Goal: Information Seeking & Learning: Stay updated

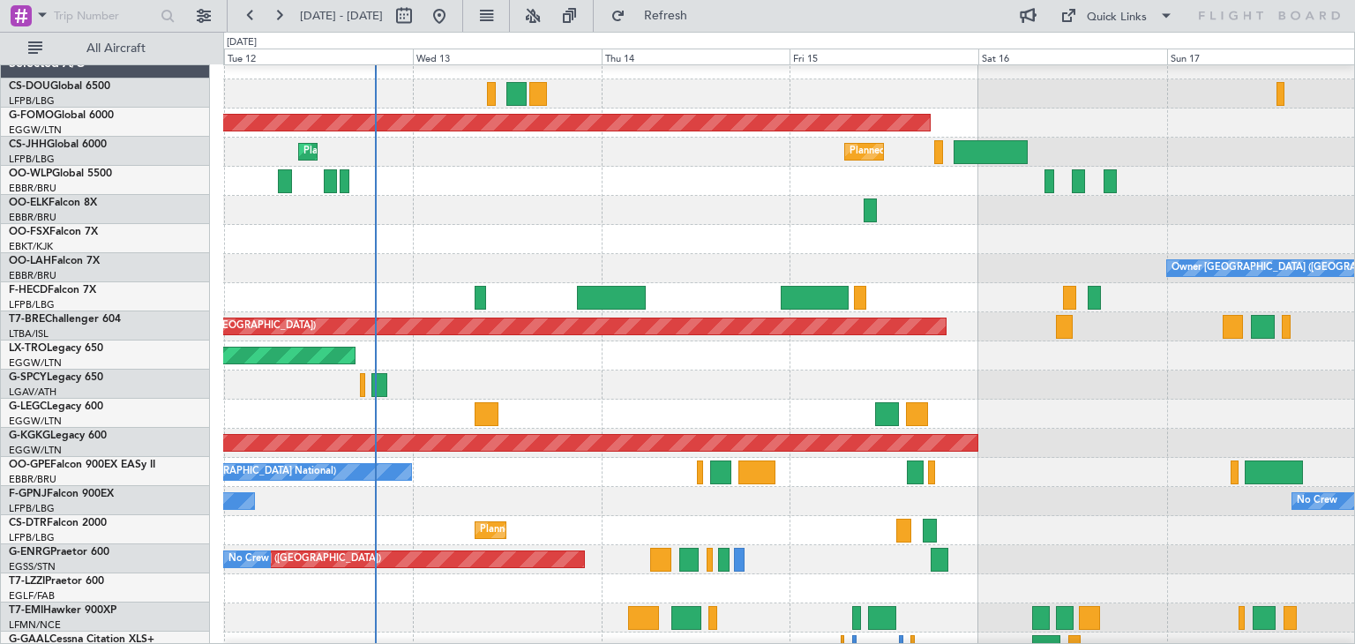
scroll to position [14, 0]
click at [505, 300] on div "Planned Maint [GEOGRAPHIC_DATA] ([GEOGRAPHIC_DATA])" at bounding box center [788, 297] width 1131 height 29
click at [547, 23] on button at bounding box center [533, 16] width 28 height 28
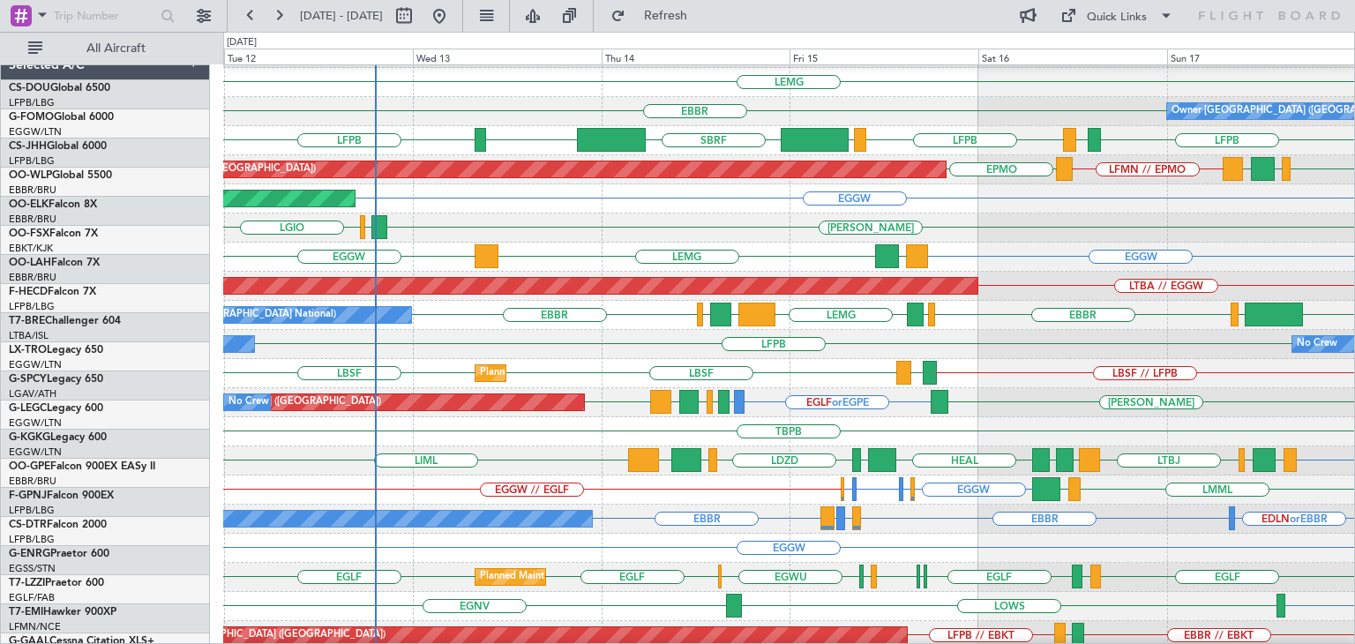
scroll to position [172, 0]
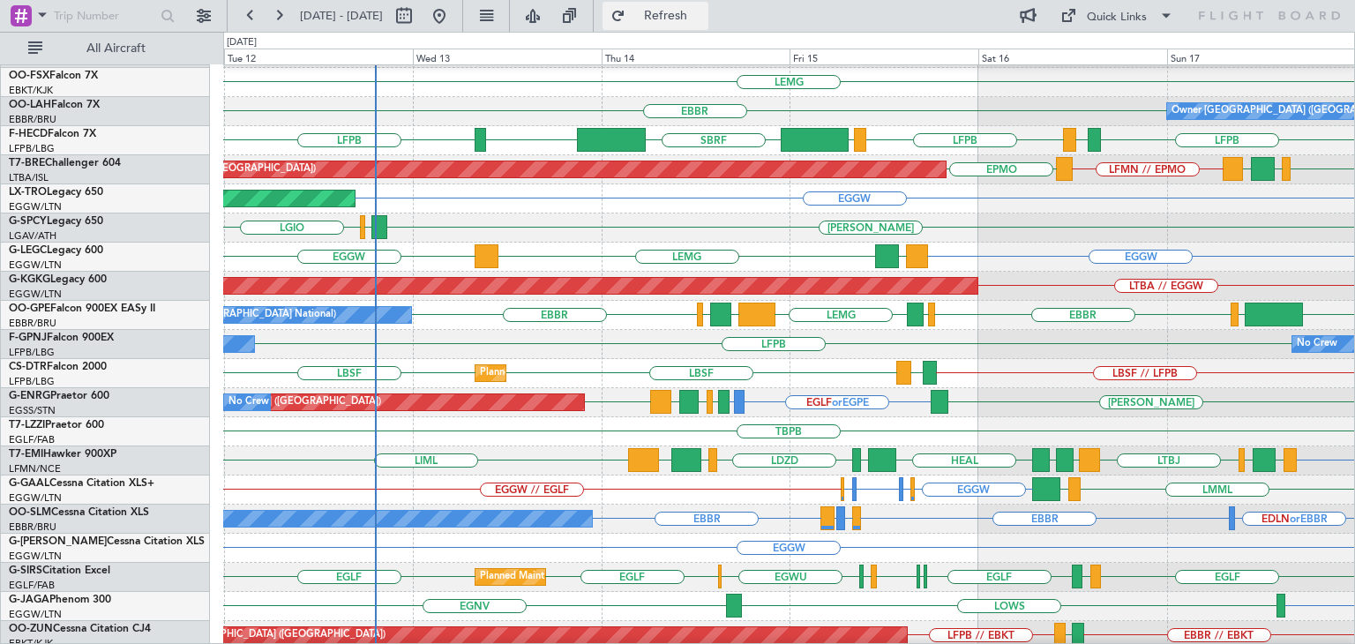
click at [695, 17] on span "Refresh" at bounding box center [666, 16] width 74 height 12
click at [702, 11] on span "Refresh" at bounding box center [666, 16] width 74 height 12
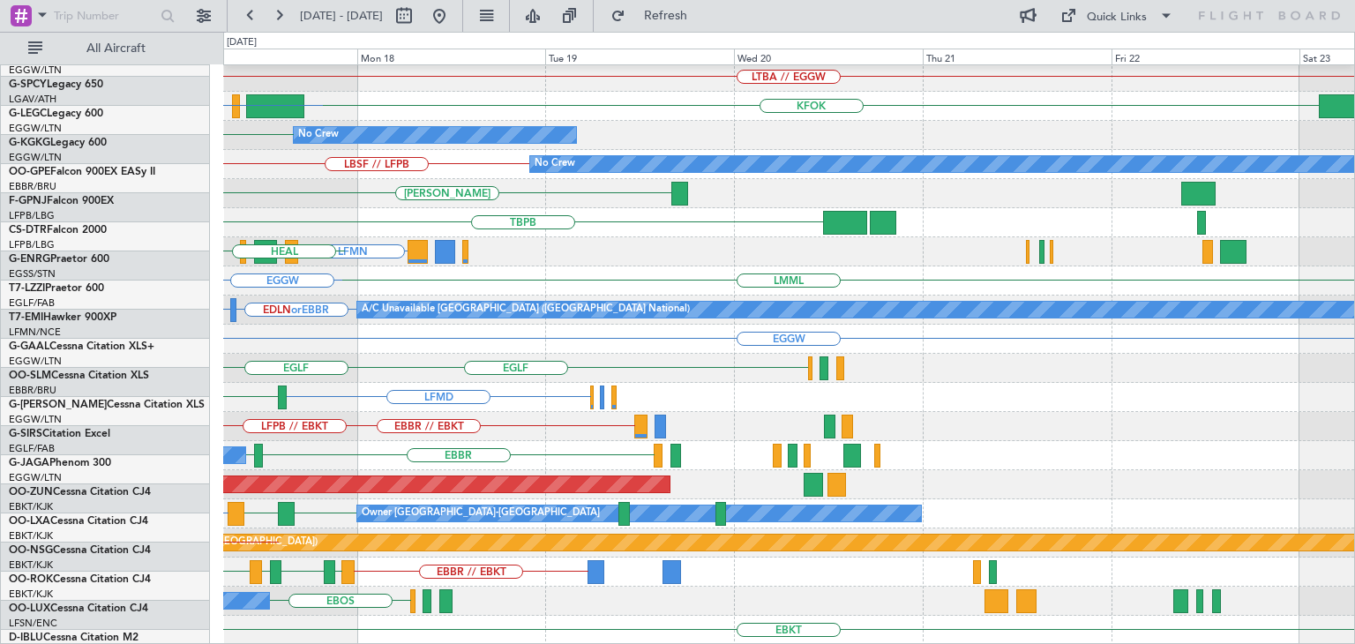
scroll to position [381, 0]
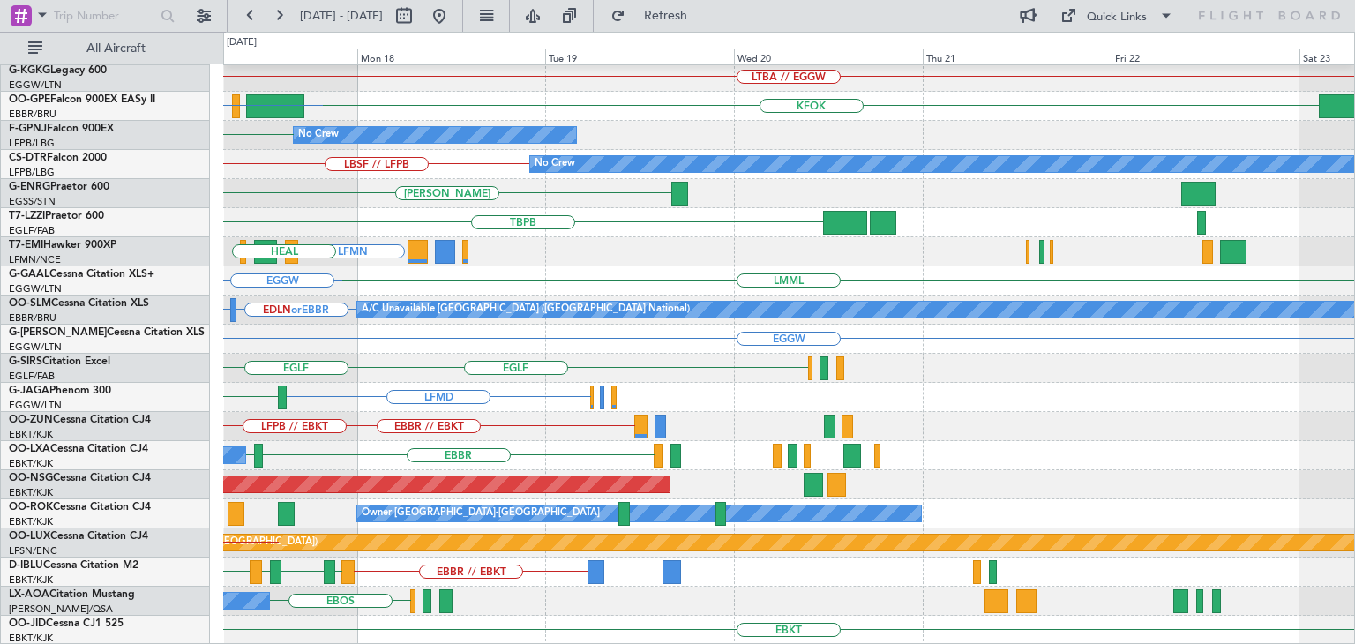
click at [224, 168] on div "EGGW A/C Unavailable [GEOGRAPHIC_DATA] ([GEOGRAPHIC_DATA]) LTBA // EGGW AOG Mai…" at bounding box center [788, 164] width 1131 height 961
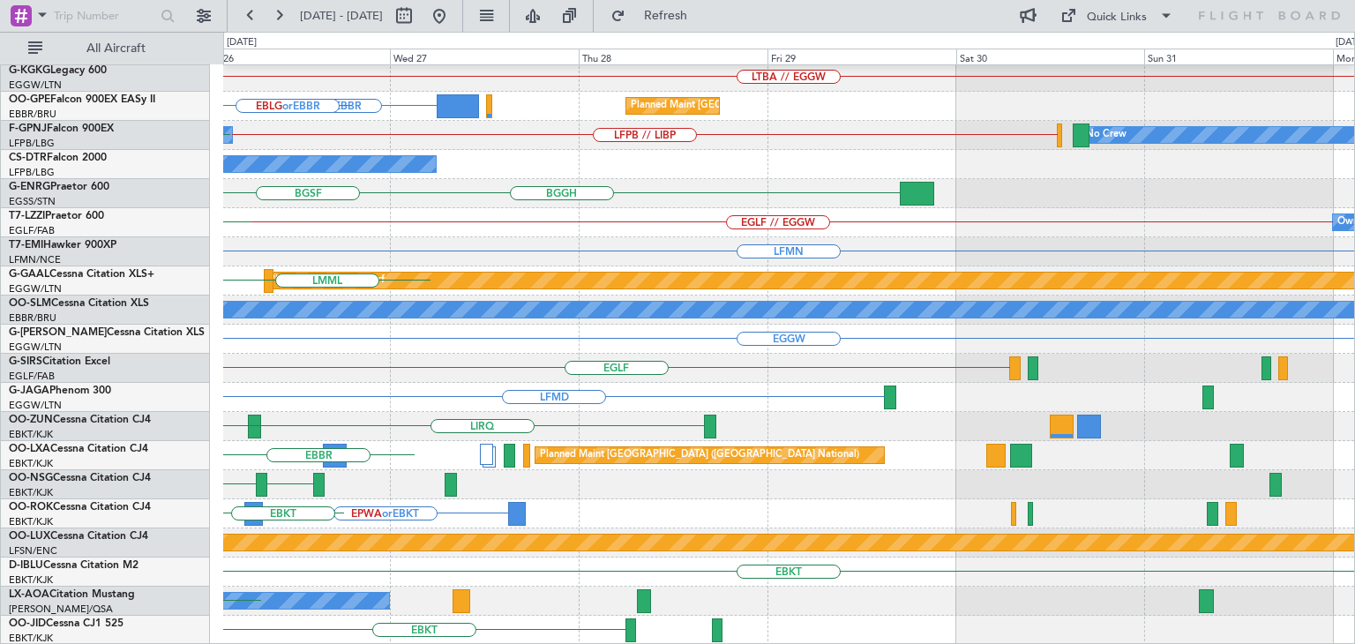
click at [10, 285] on div "A/C Unavailable [GEOGRAPHIC_DATA] ([GEOGRAPHIC_DATA]) LTBA // EGGW OJAI or [GEO…" at bounding box center [677, 338] width 1355 height 612
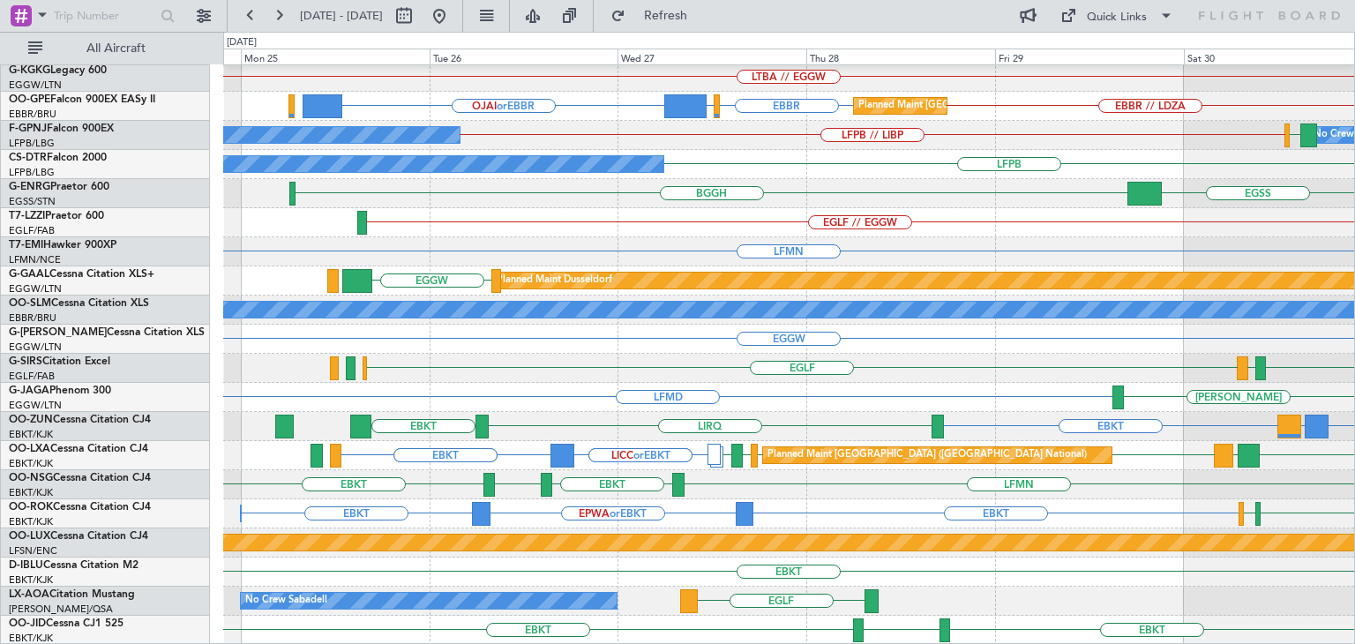
click at [787, 186] on div "BGGH [GEOGRAPHIC_DATA]" at bounding box center [788, 193] width 1131 height 29
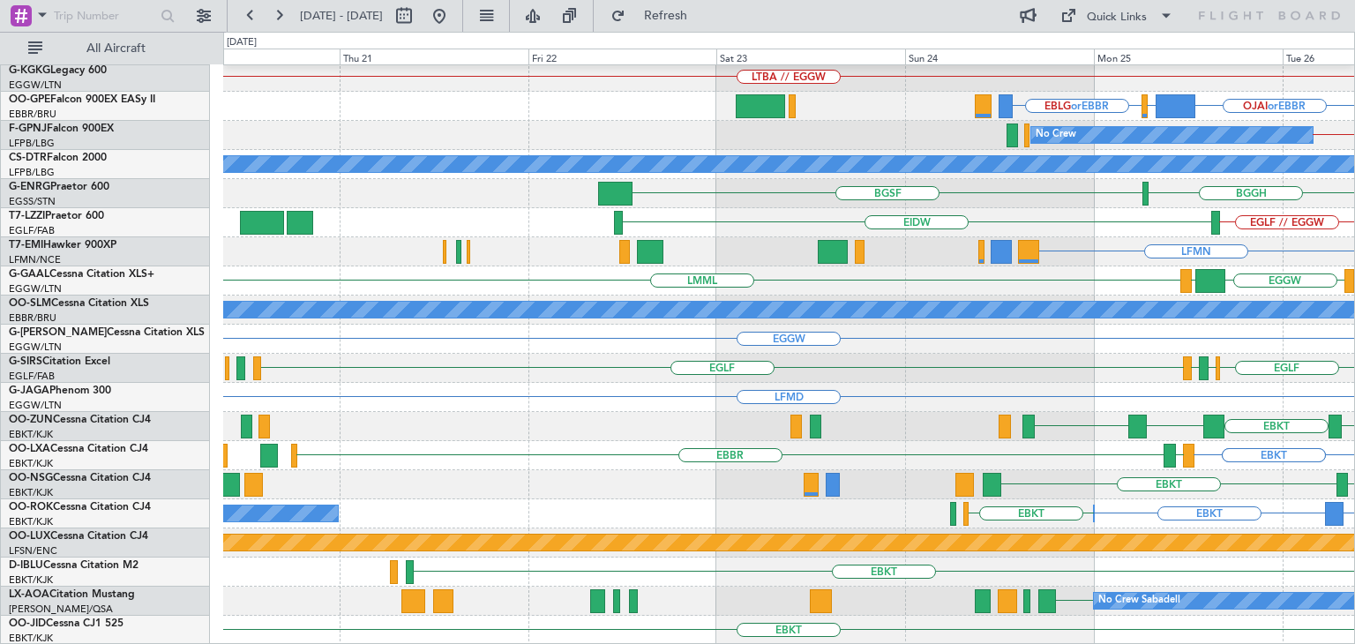
click at [1354, 0] on html "[DATE] - [DATE] Refresh Quick Links All Aircraft A/C Unavailable [GEOGRAPHIC_DA…" at bounding box center [677, 322] width 1355 height 644
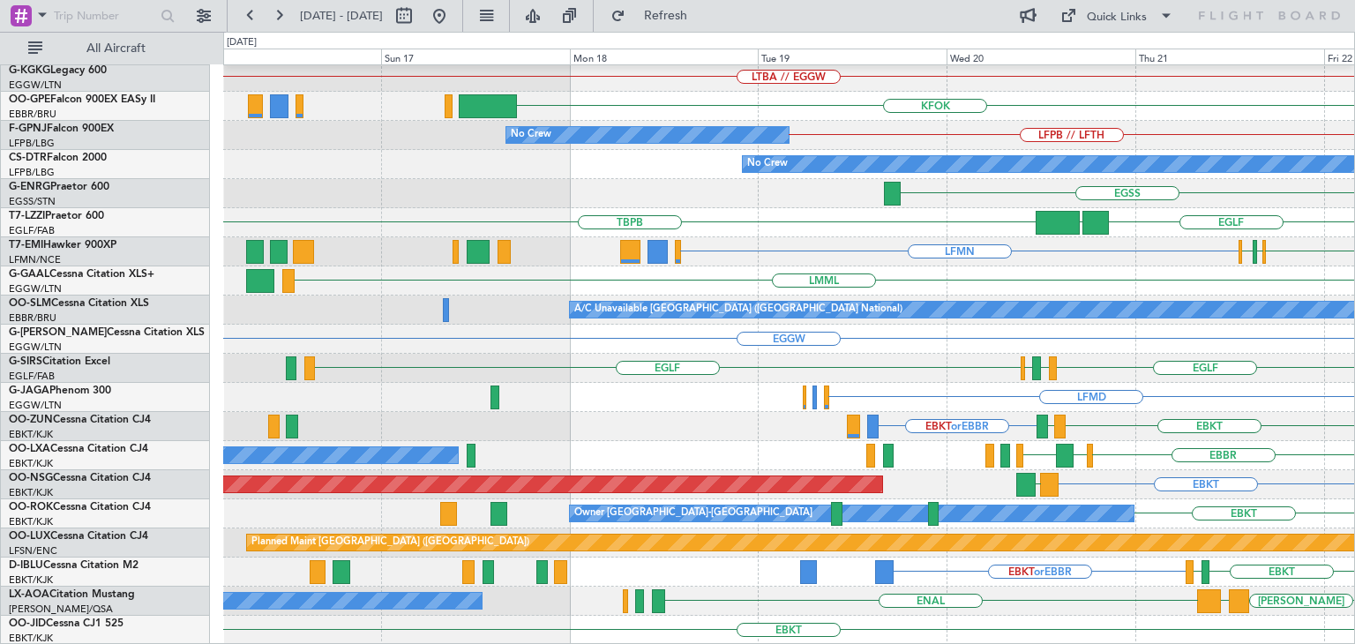
click at [1354, 0] on html "[DATE] - [DATE] Refresh Quick Links All Aircraft EGGW A/C Unavailable [GEOGRAPH…" at bounding box center [677, 322] width 1355 height 644
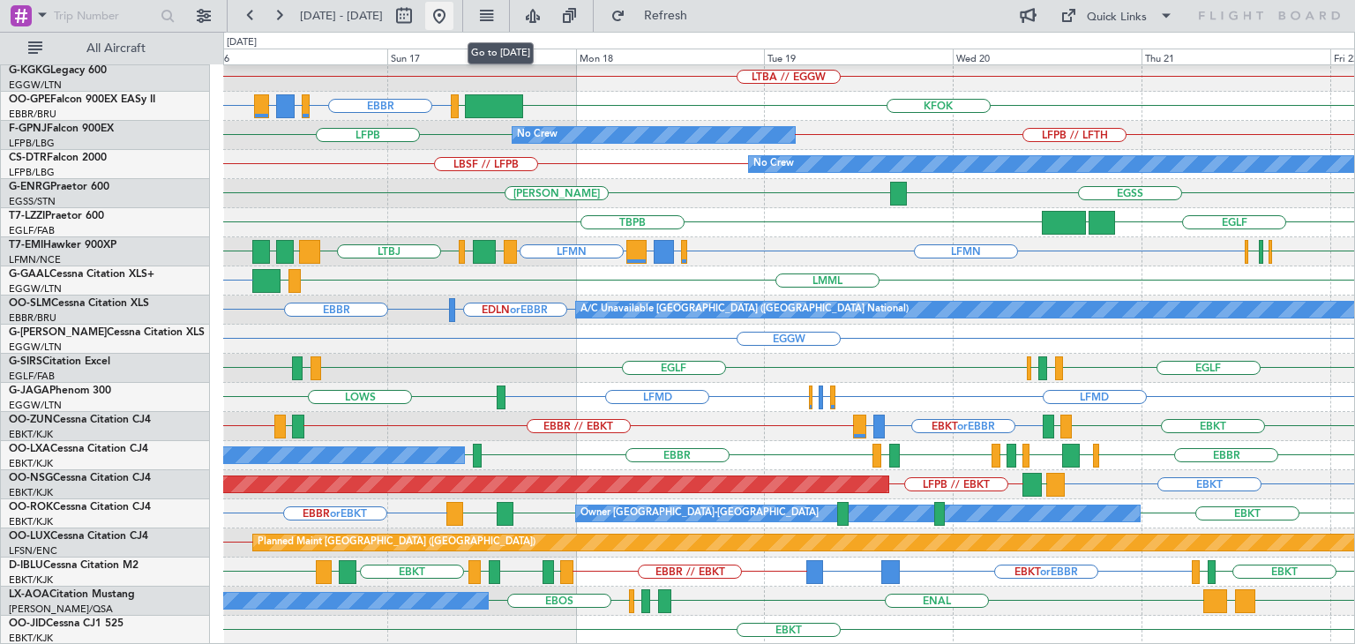
click at [453, 22] on button at bounding box center [439, 16] width 28 height 28
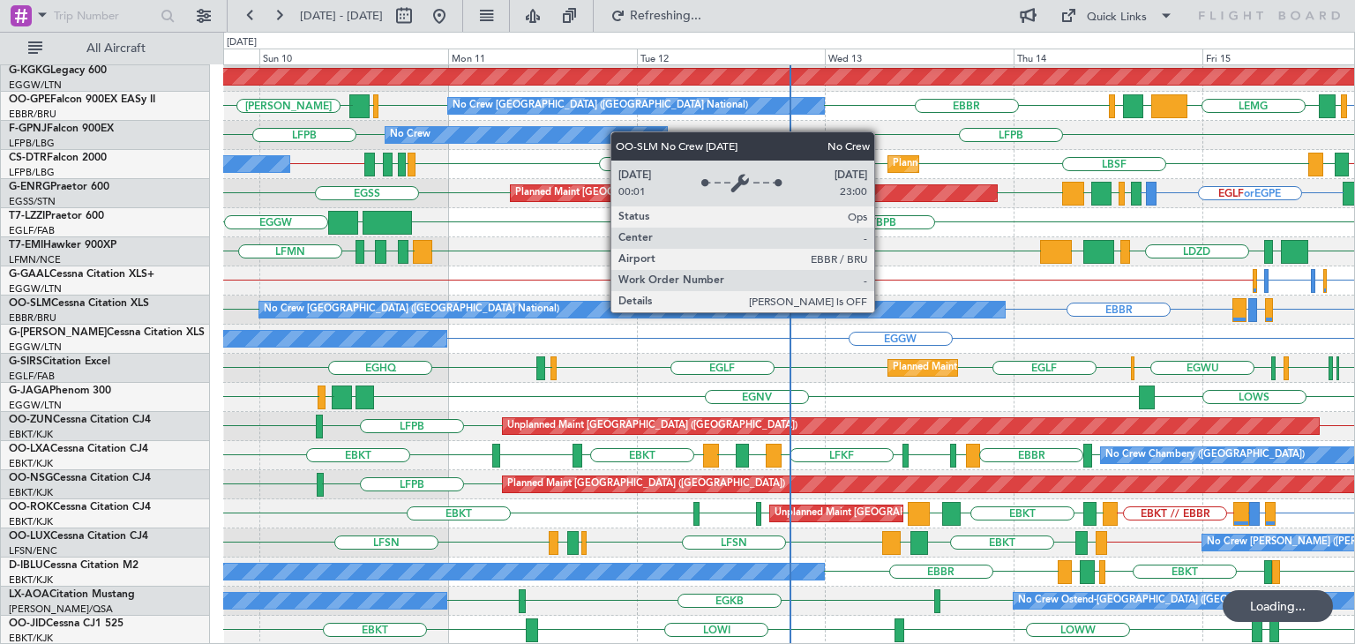
click at [882, 311] on div "No Crew [GEOGRAPHIC_DATA] ([GEOGRAPHIC_DATA] National)" at bounding box center [631, 310] width 745 height 16
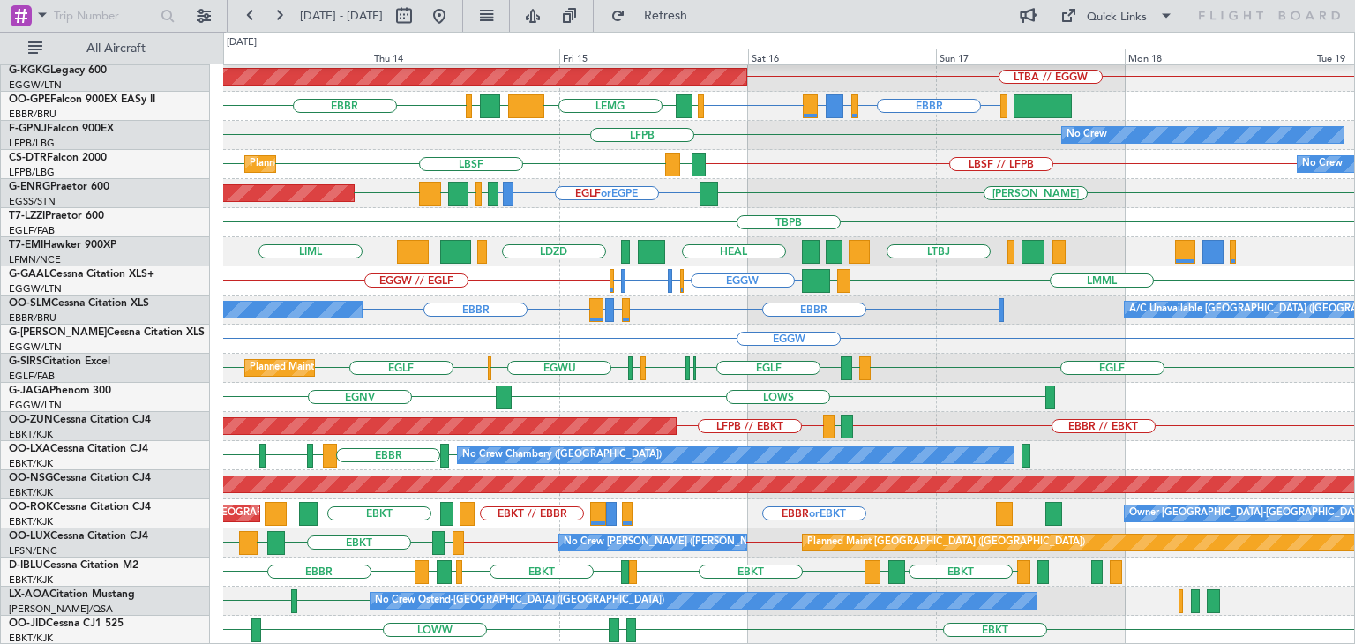
click at [563, 322] on div "EGGW LDDU EGGW // LEMG LEMG // EGGW EGGW No Crew LTBA // EGGW AOG Maint [GEOGRA…" at bounding box center [788, 164] width 1131 height 961
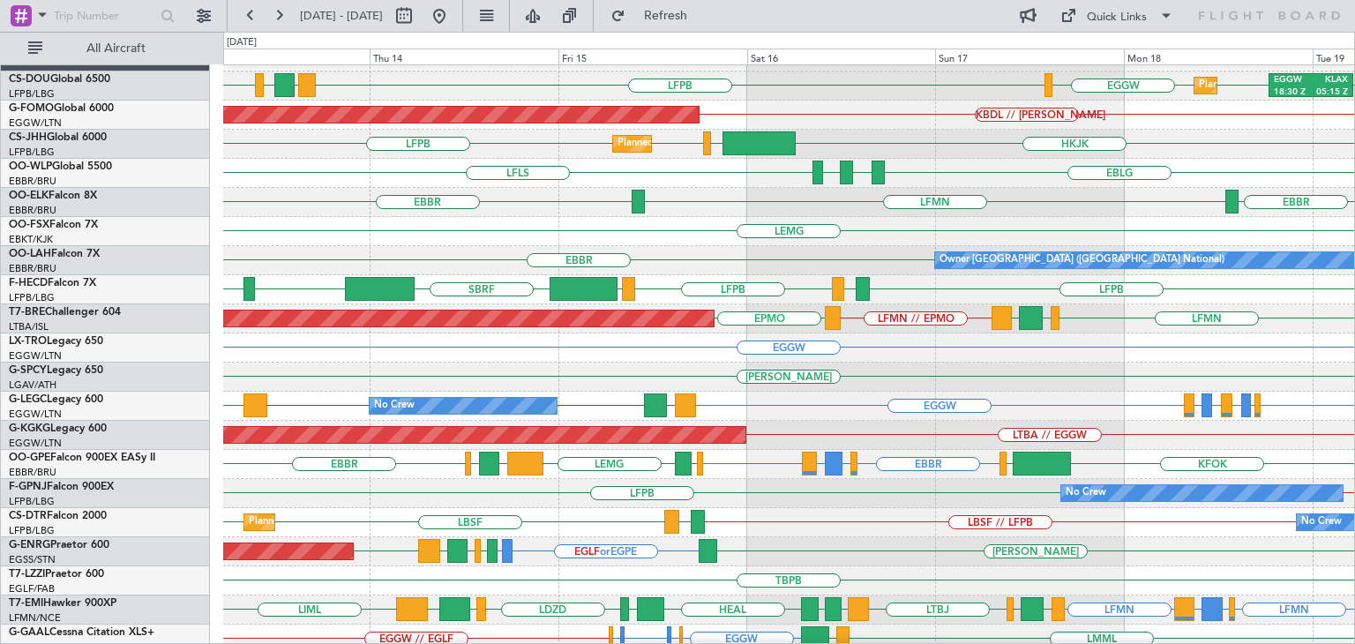
scroll to position [0, 0]
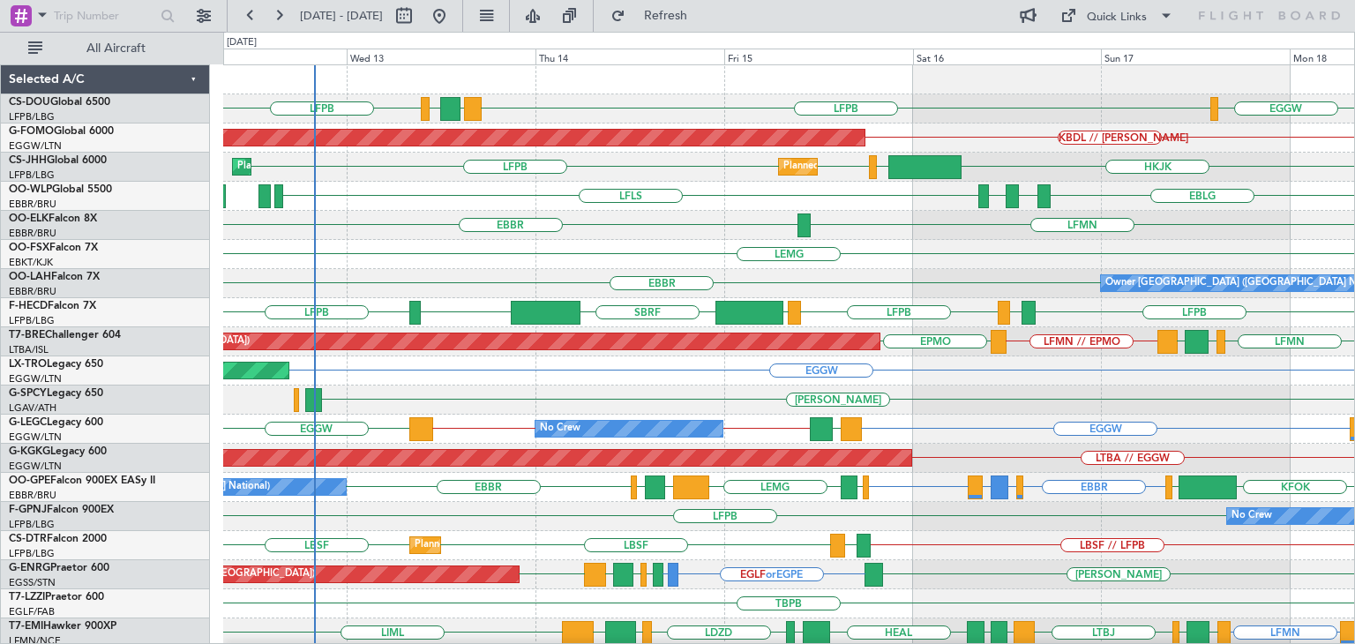
click at [738, 409] on div "LFPB LPFR EGGD LFPB EGGW Planned Maint [GEOGRAPHIC_DATA] ([GEOGRAPHIC_DATA]) Pl…" at bounding box center [788, 545] width 1131 height 961
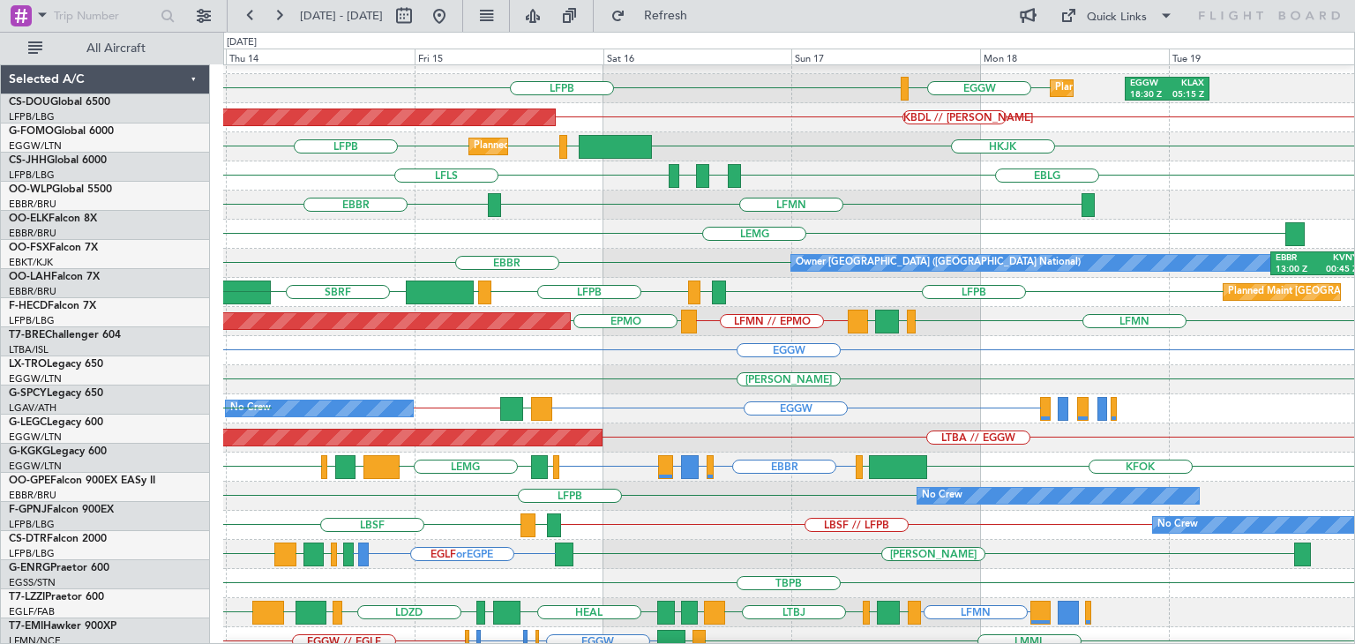
scroll to position [13, 0]
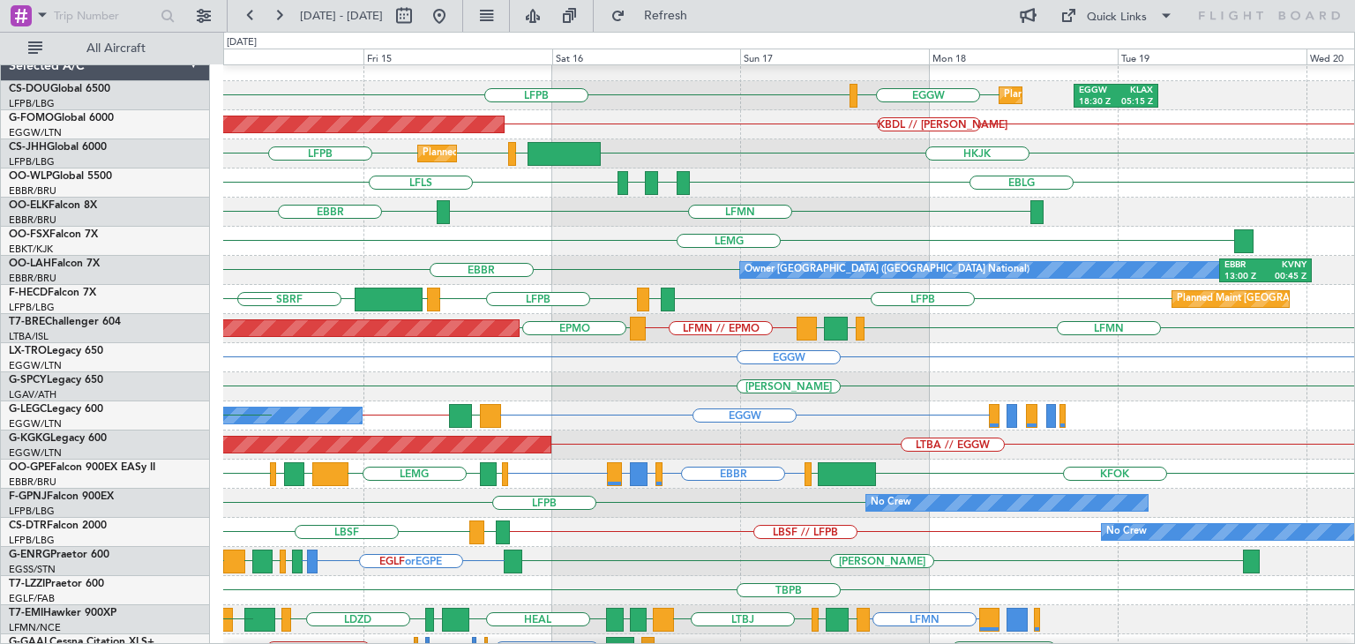
click at [693, 369] on div "EGGW" at bounding box center [788, 357] width 1131 height 29
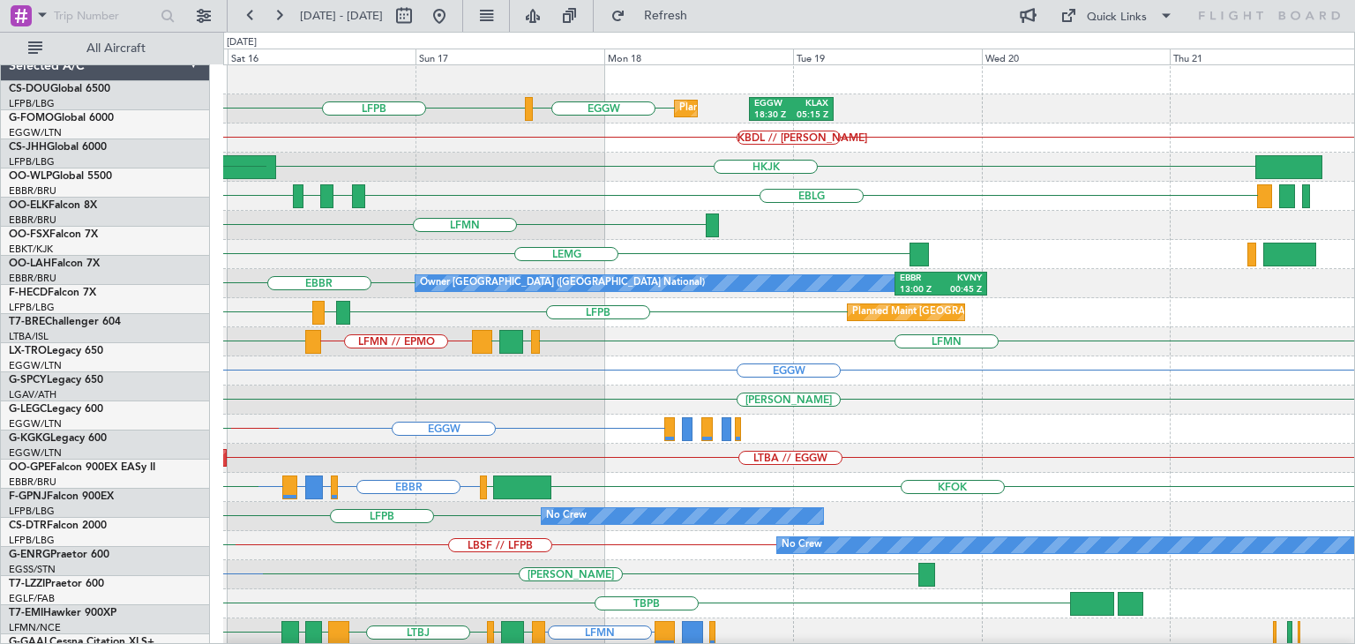
scroll to position [0, 0]
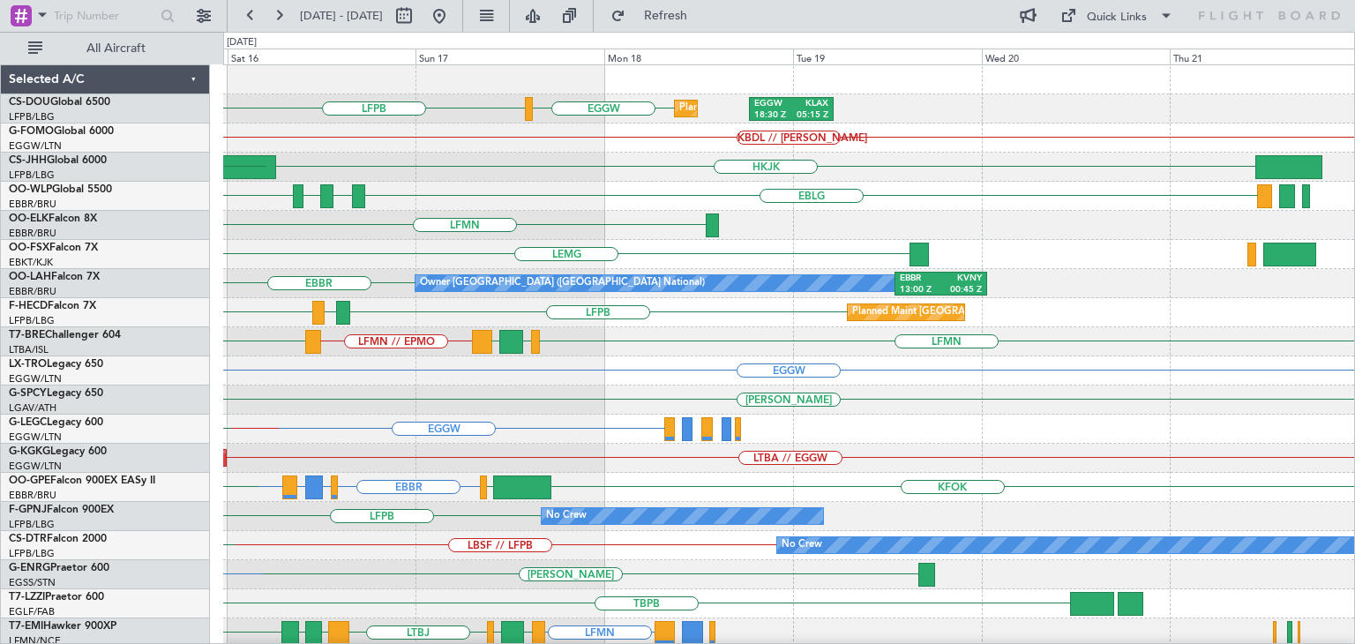
click at [600, 414] on div "EGGW LFPB Planned Maint [GEOGRAPHIC_DATA] ([GEOGRAPHIC_DATA]) EGGW 18:30 Z KLAX…" at bounding box center [788, 545] width 1131 height 961
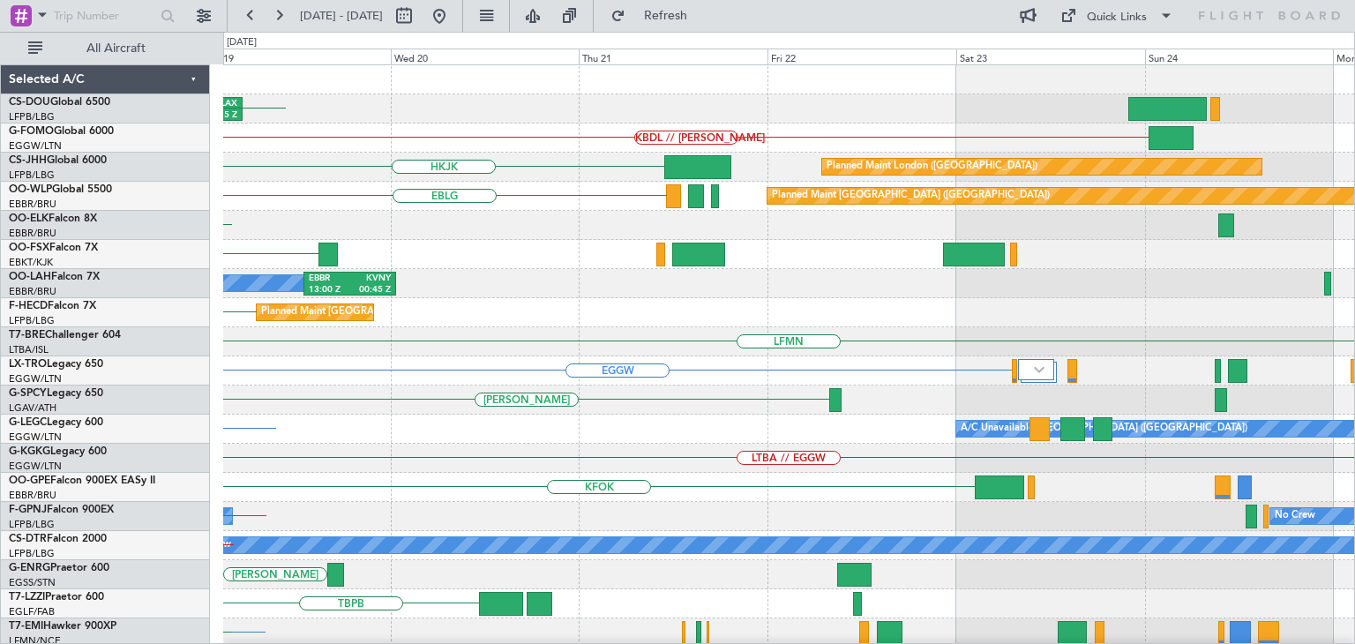
click at [497, 468] on div "EGGW 18:30 Z KLAX 05:15 Z Planned Maint [GEOGRAPHIC_DATA] ([GEOGRAPHIC_DATA]) E…" at bounding box center [788, 545] width 1131 height 961
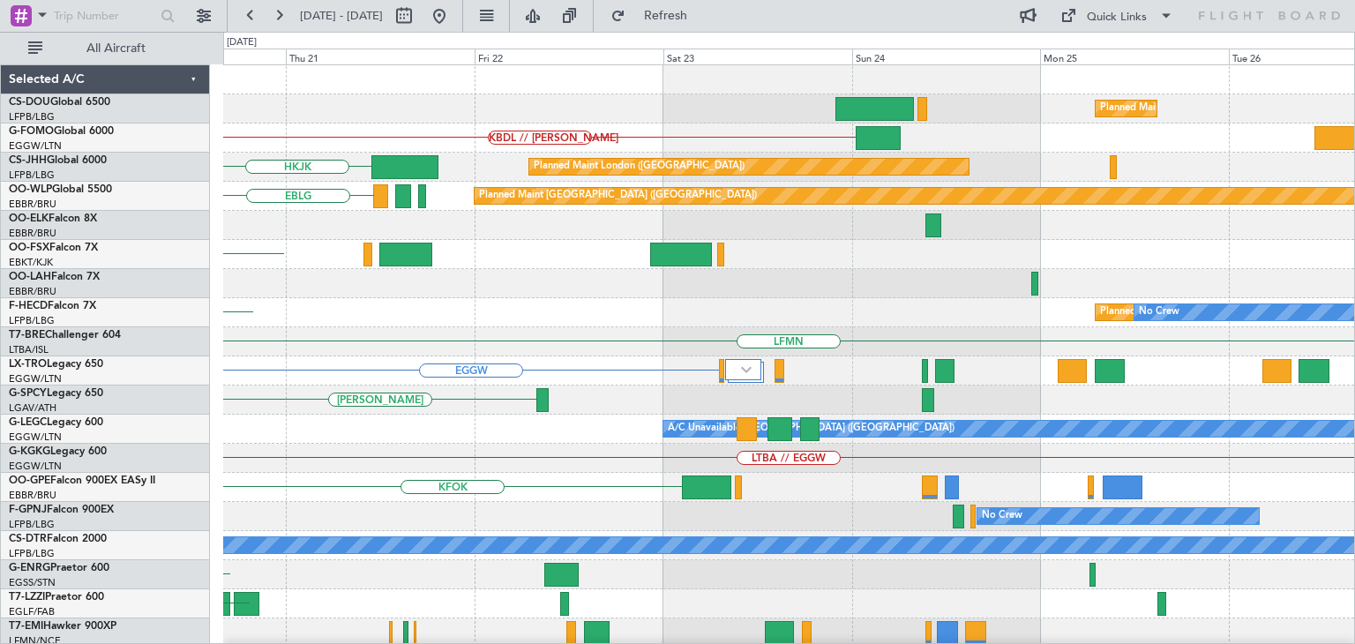
click at [631, 445] on div "Planned Maint [GEOGRAPHIC_DATA] ([GEOGRAPHIC_DATA]) EGGW 18:30 Z KLAX 05:15 Z K…" at bounding box center [788, 545] width 1131 height 961
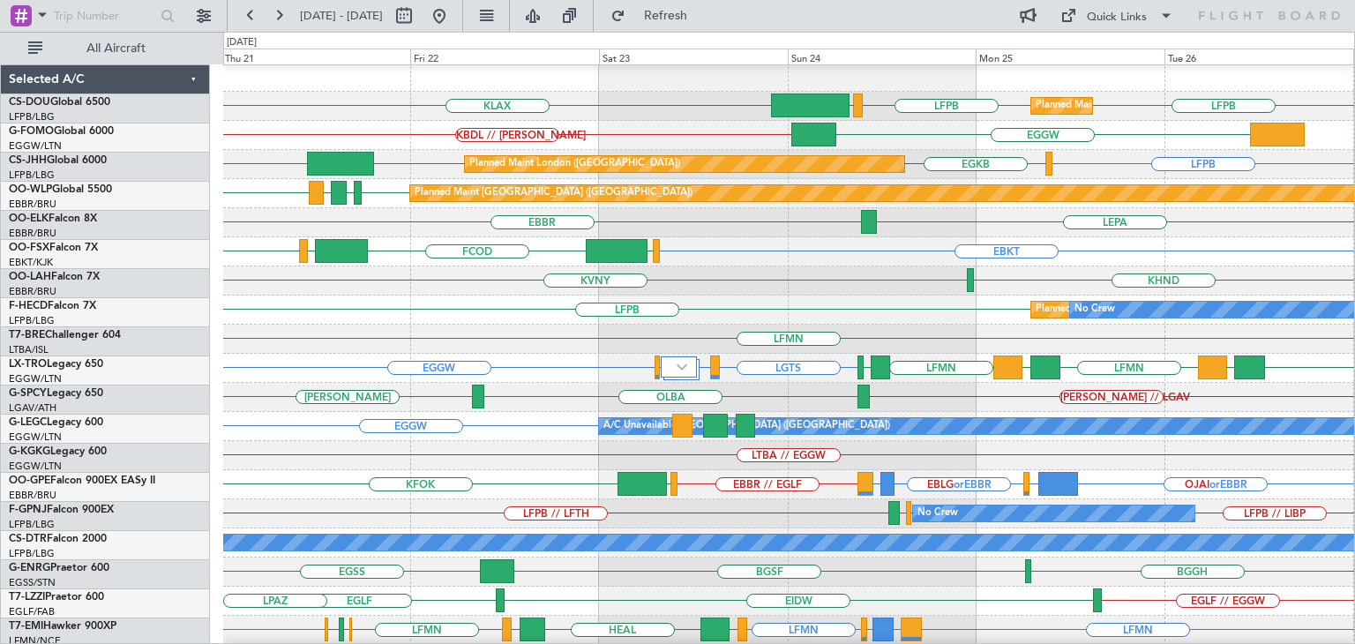
scroll to position [3, 0]
click at [790, 357] on div "LGTS LGIR or LGTS EGFF or EGGW EGGW LFMN LGAV LFMN LLBG LFMN LLBG" at bounding box center [788, 368] width 1131 height 29
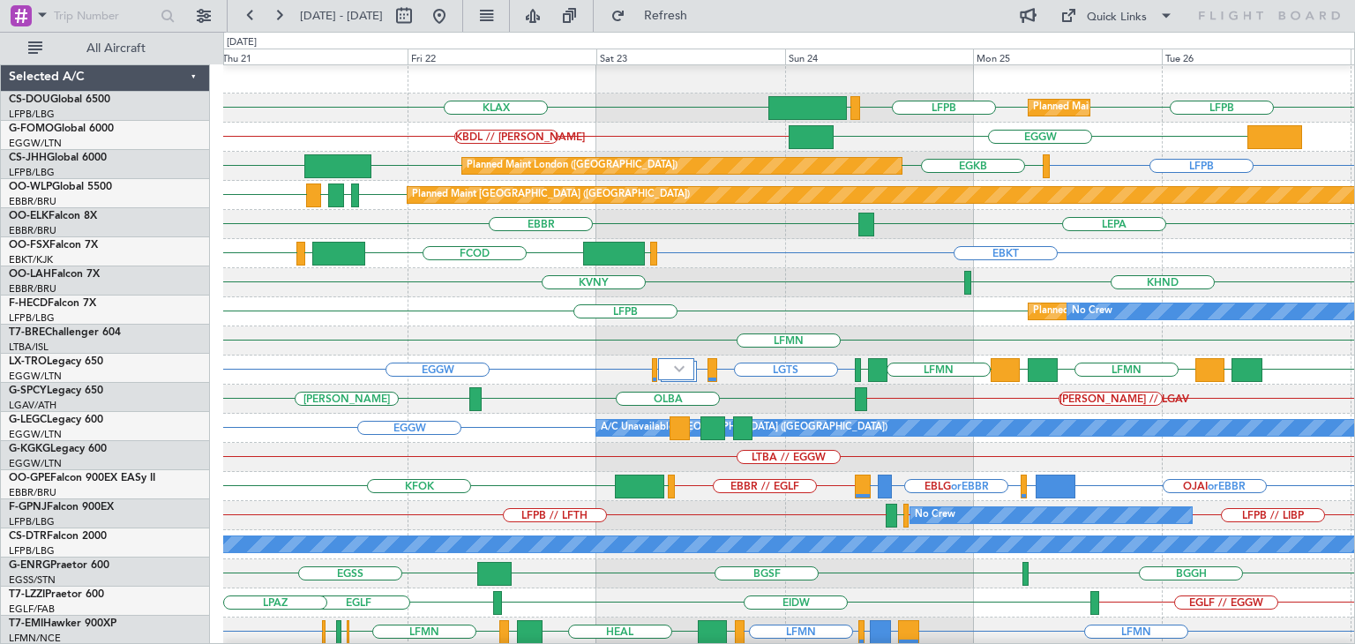
scroll to position [0, 0]
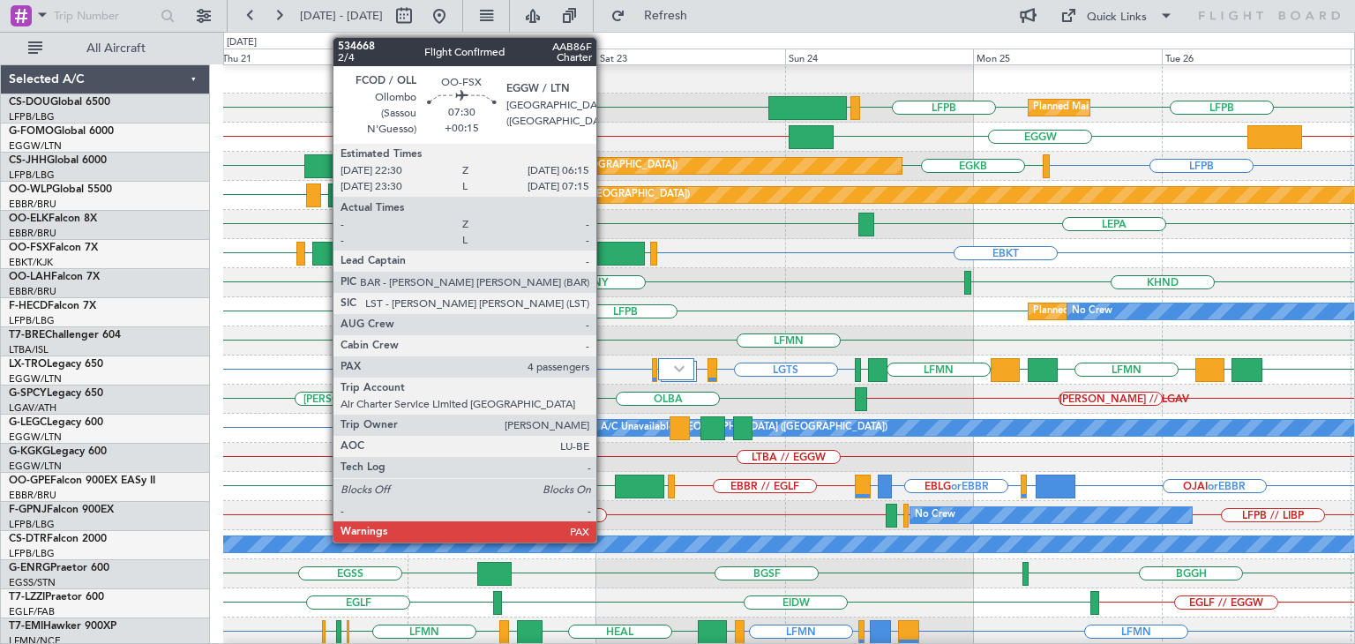
click at [604, 248] on div at bounding box center [614, 254] width 62 height 24
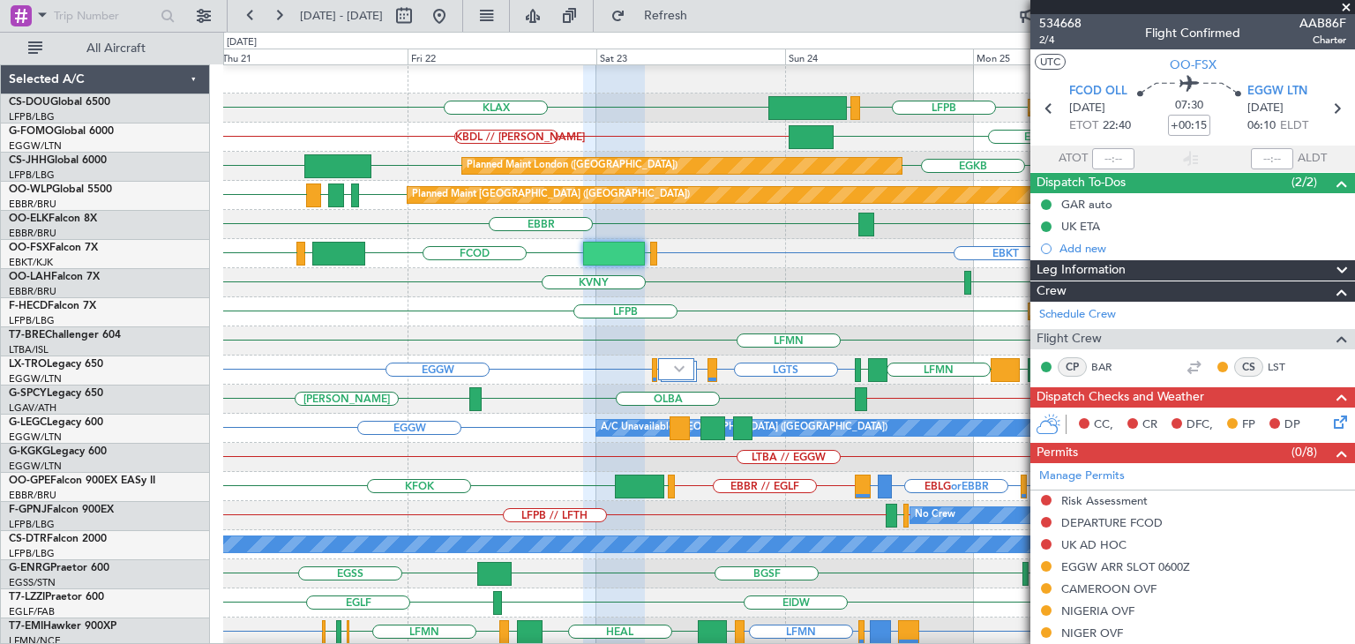
click at [1343, 7] on span at bounding box center [1346, 8] width 18 height 16
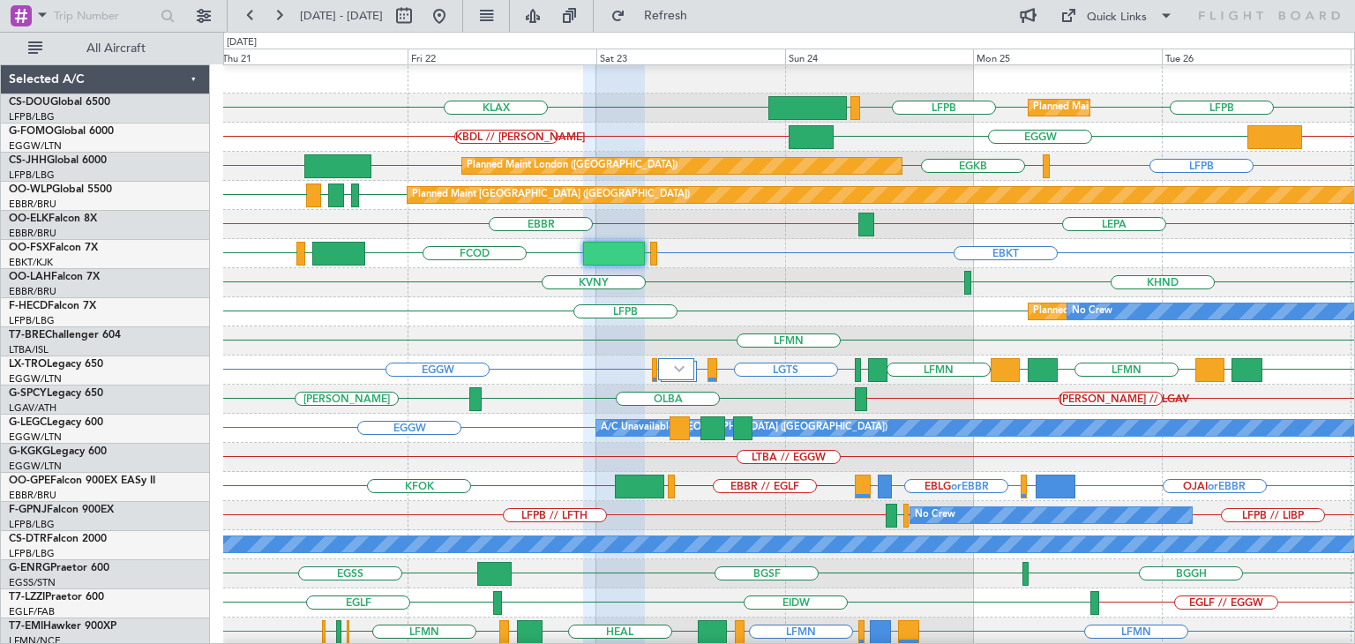
type input "0"
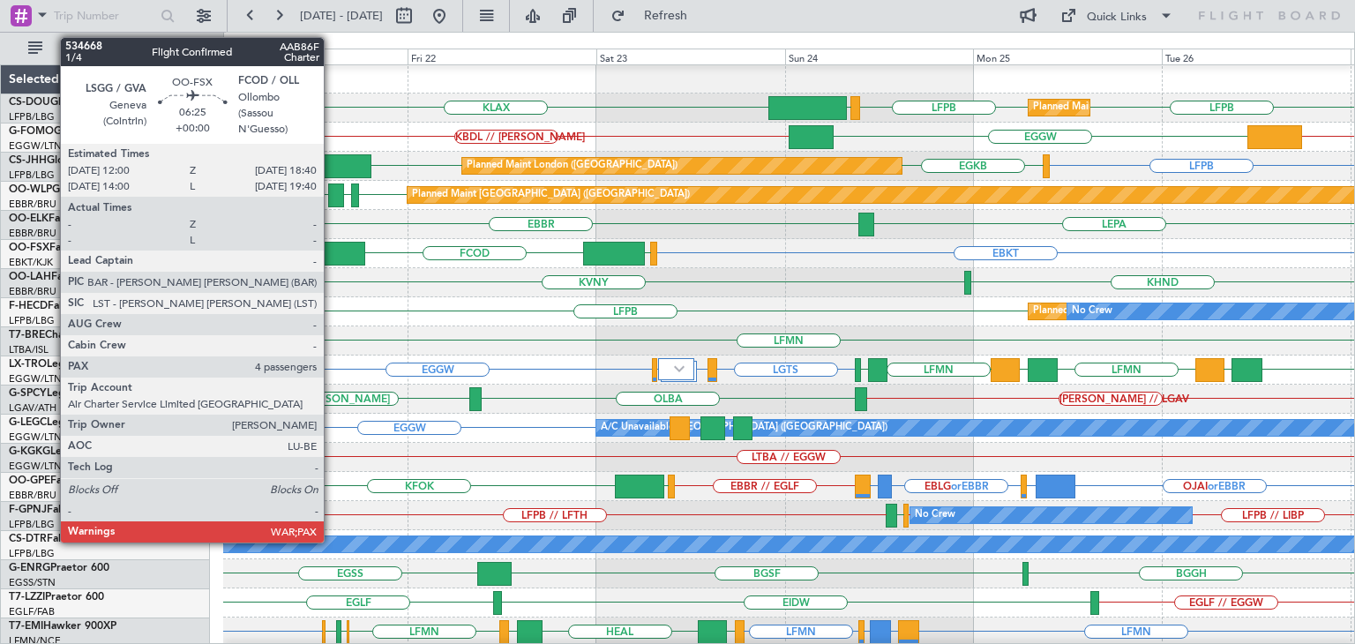
click at [332, 255] on div at bounding box center [338, 254] width 53 height 24
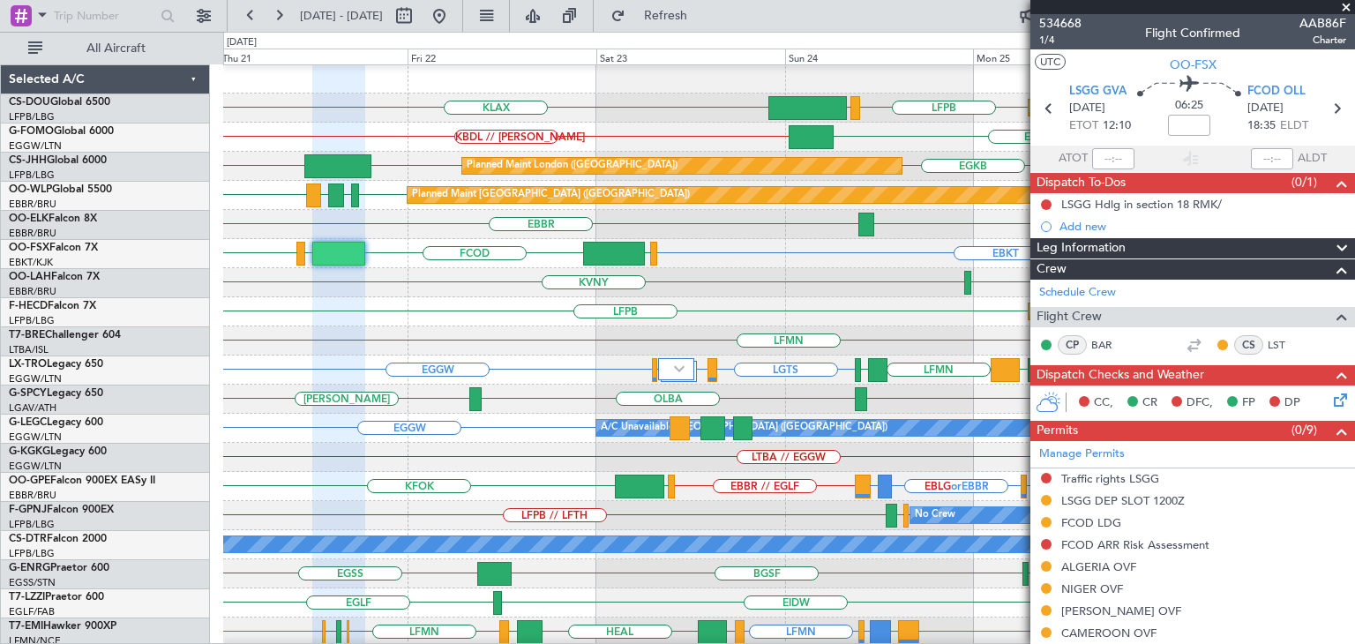
click at [1345, 8] on span at bounding box center [1346, 8] width 18 height 16
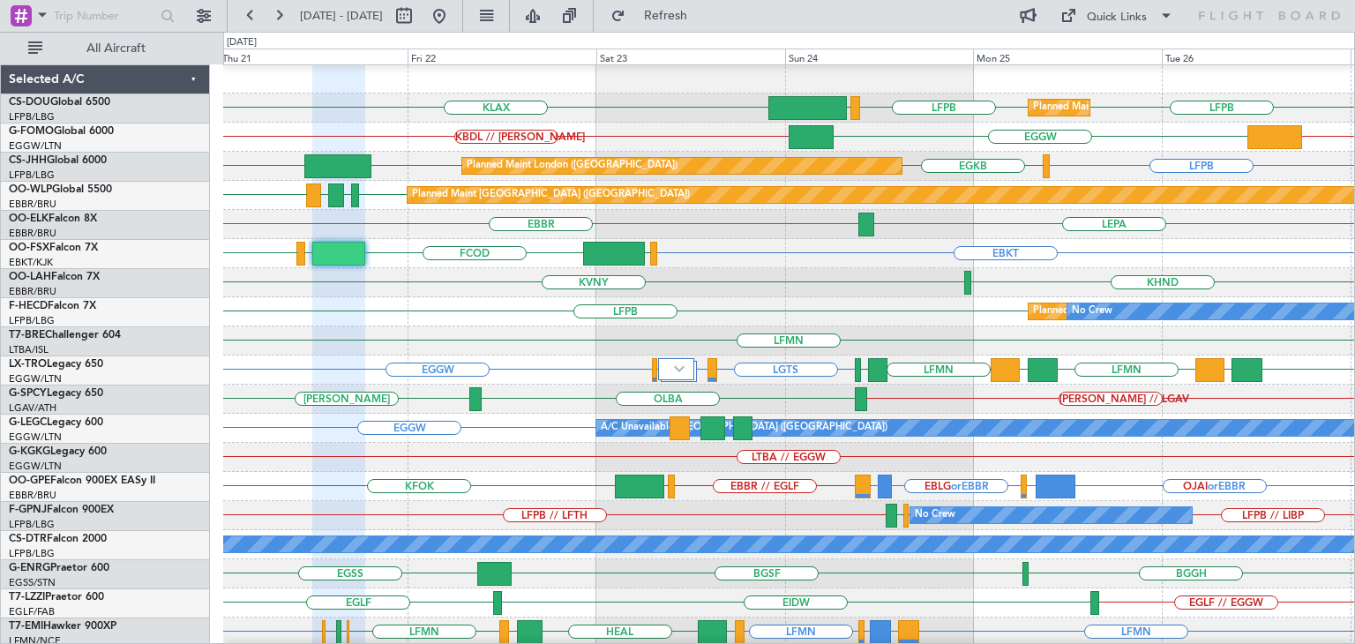
type input "0"
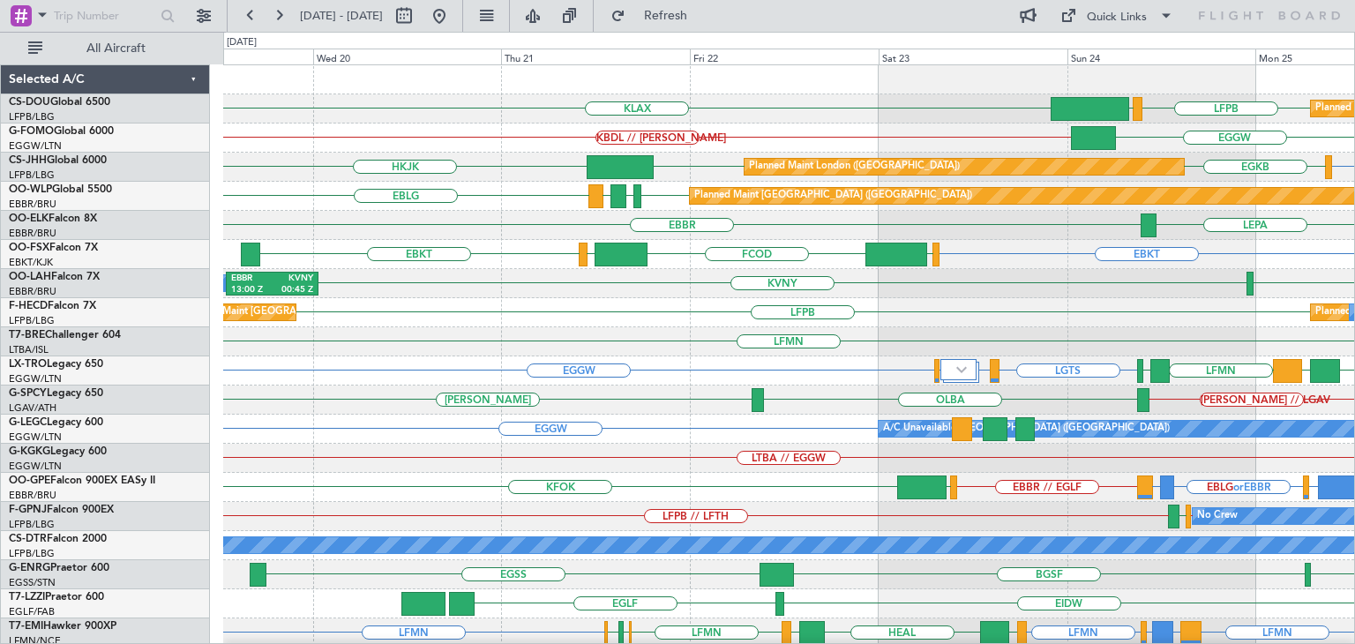
click at [1067, 340] on div "LFPB EGGW KLAX Planned Maint [GEOGRAPHIC_DATA] ([GEOGRAPHIC_DATA]) Planned Main…" at bounding box center [788, 545] width 1131 height 961
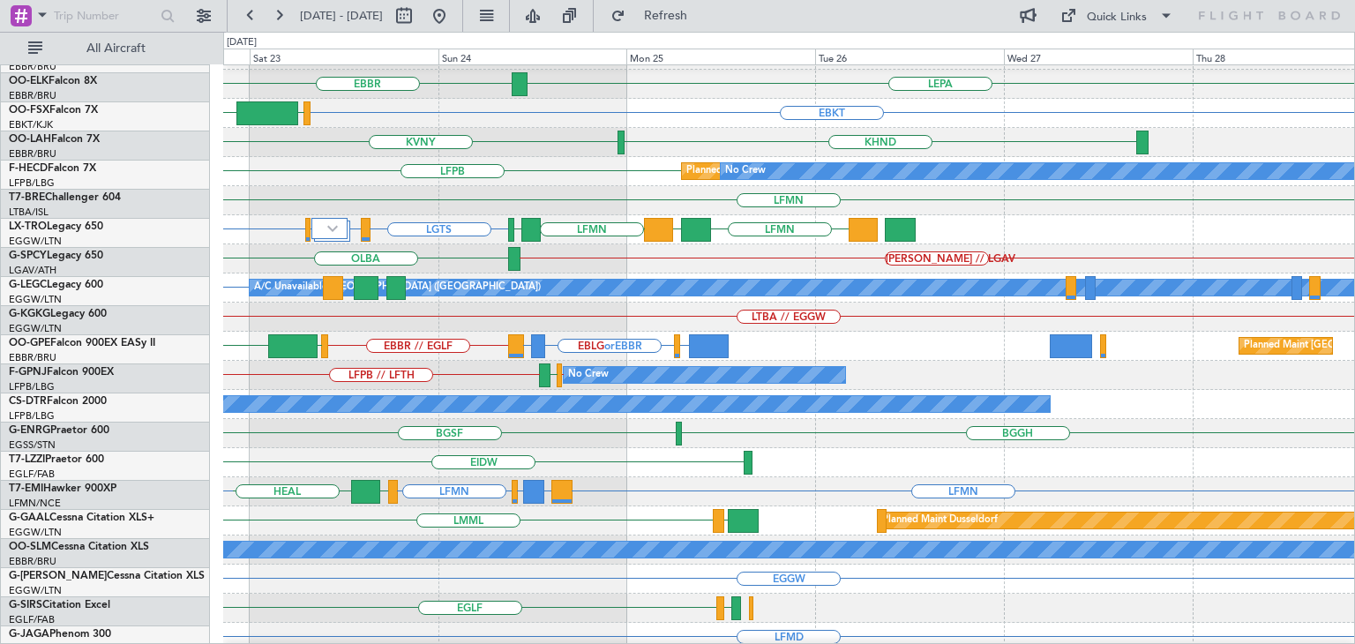
scroll to position [143, 0]
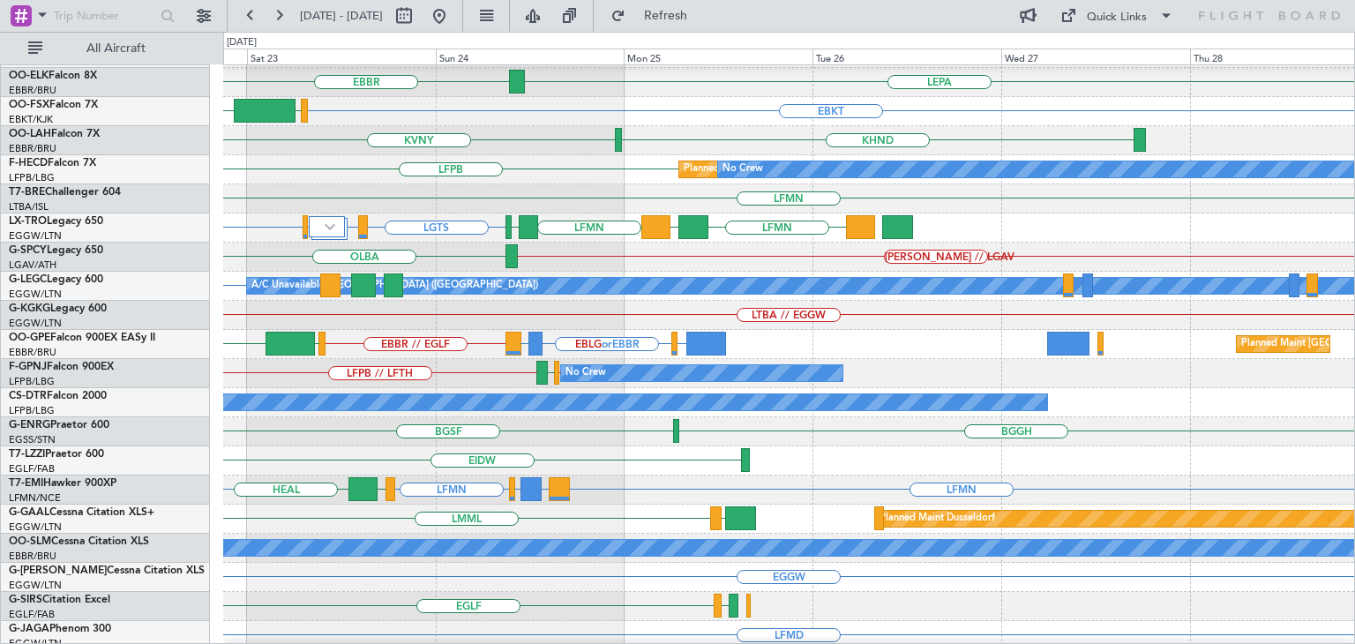
click at [462, 172] on div "Planned Maint [GEOGRAPHIC_DATA] ([GEOGRAPHIC_DATA]) No Crew LFPB" at bounding box center [788, 169] width 1131 height 29
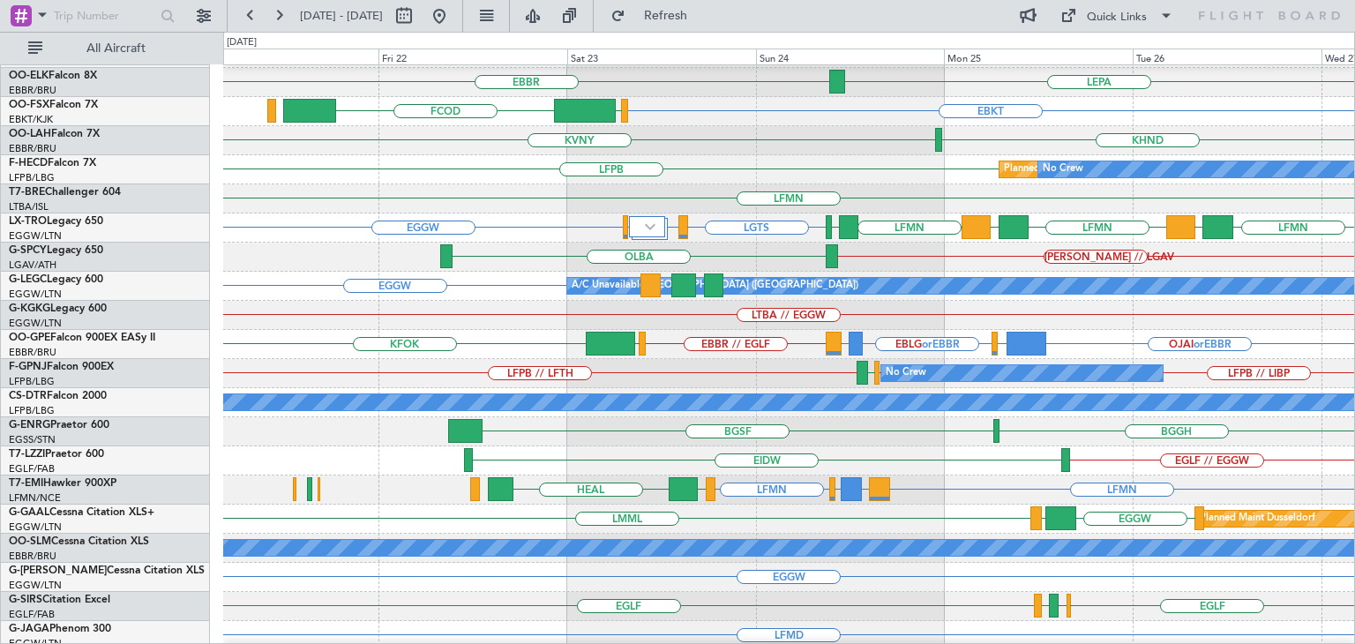
click at [730, 316] on div "LTBA // EGGW" at bounding box center [788, 315] width 1131 height 29
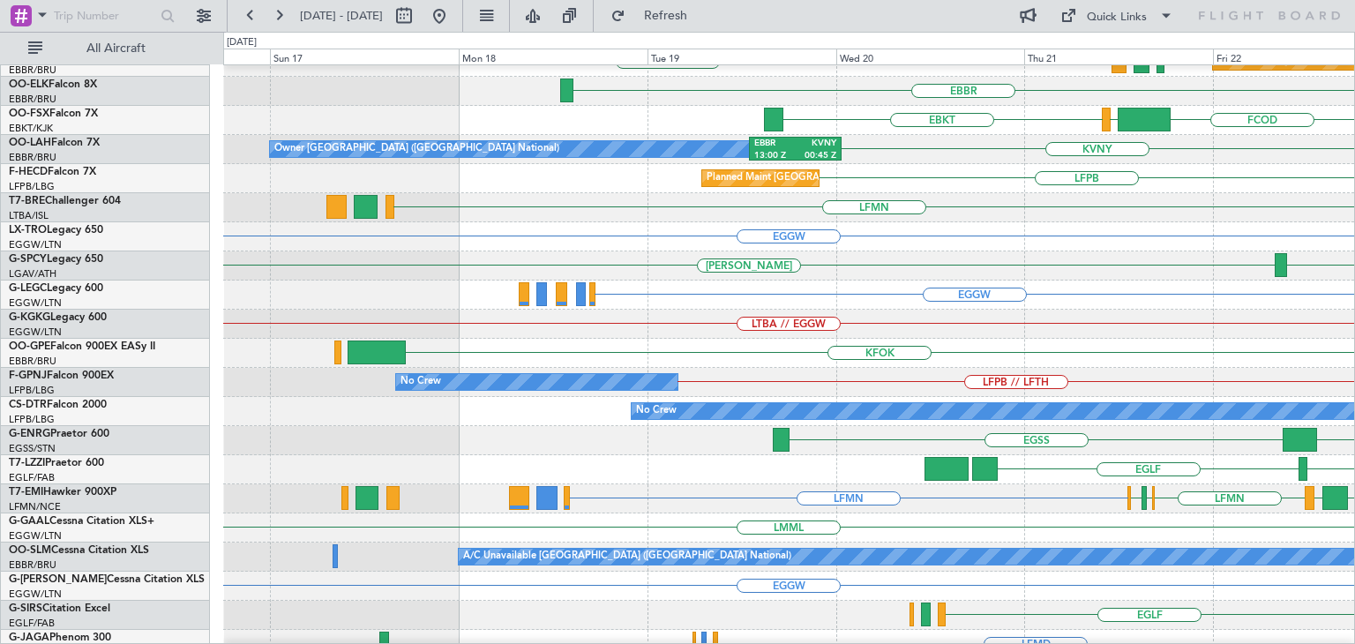
click at [897, 300] on div "EGGW A/C Unavailable [GEOGRAPHIC_DATA] ([GEOGRAPHIC_DATA])" at bounding box center [788, 295] width 1131 height 29
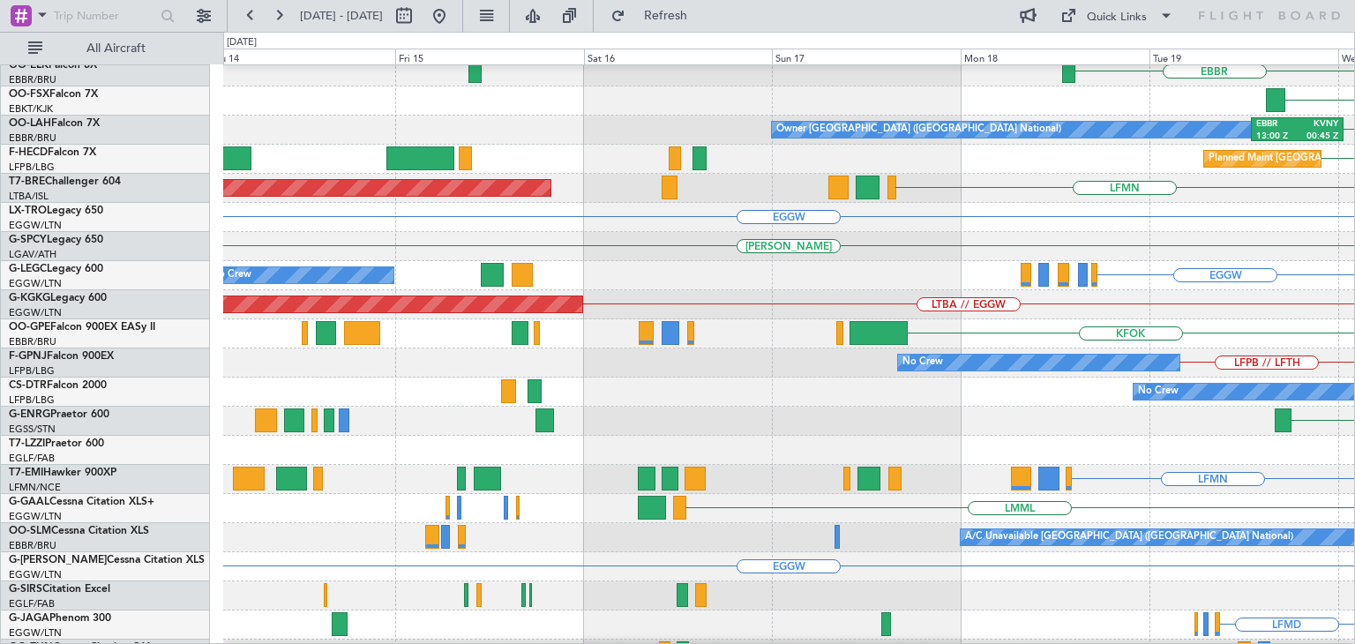
click at [926, 275] on div "EGGW No Crew" at bounding box center [788, 275] width 1131 height 29
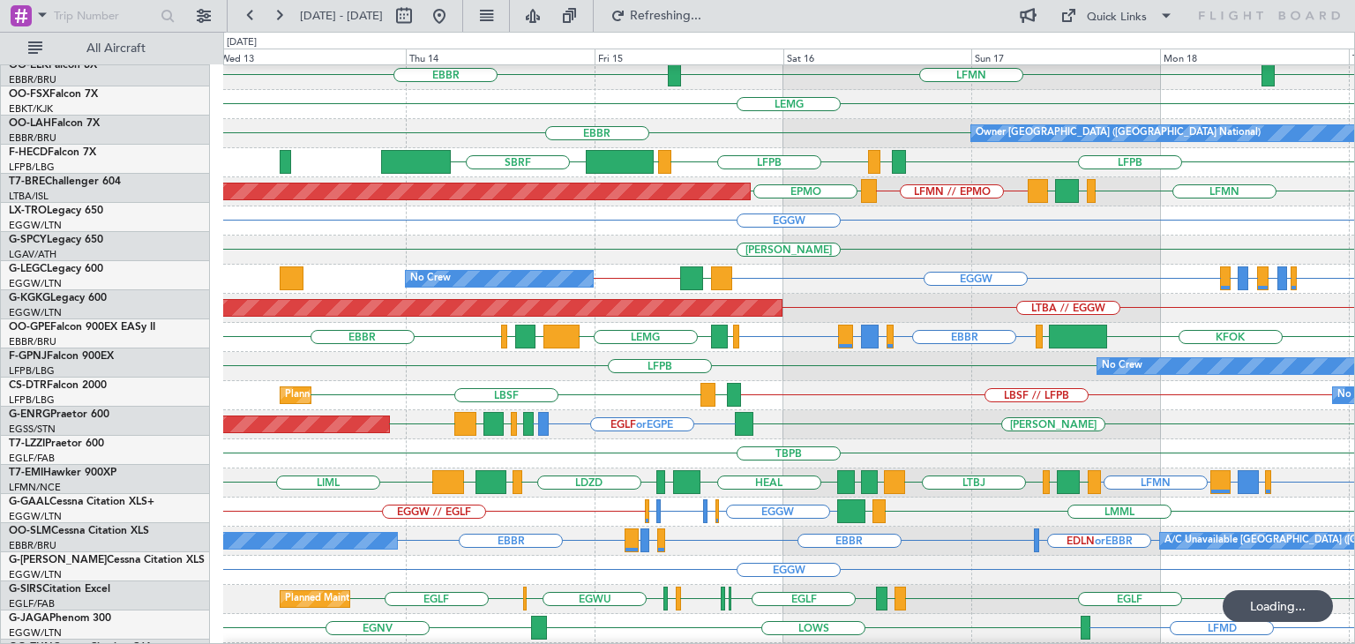
scroll to position [150, 0]
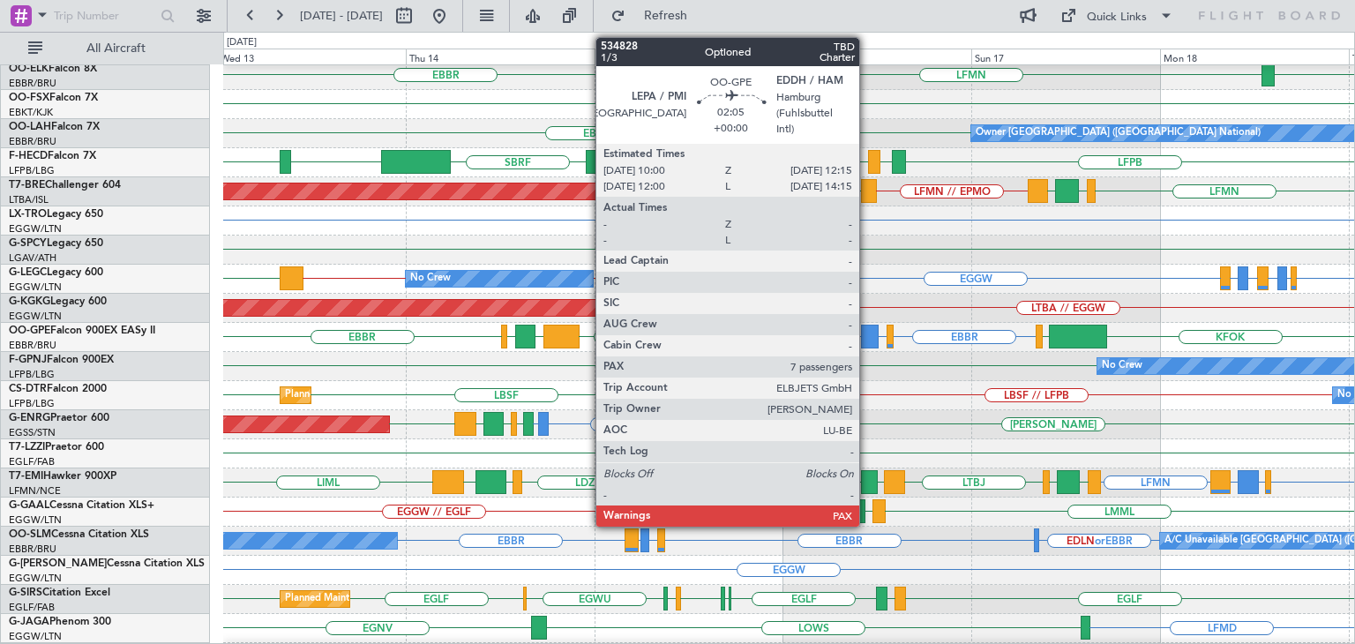
click at [867, 327] on div at bounding box center [870, 337] width 19 height 24
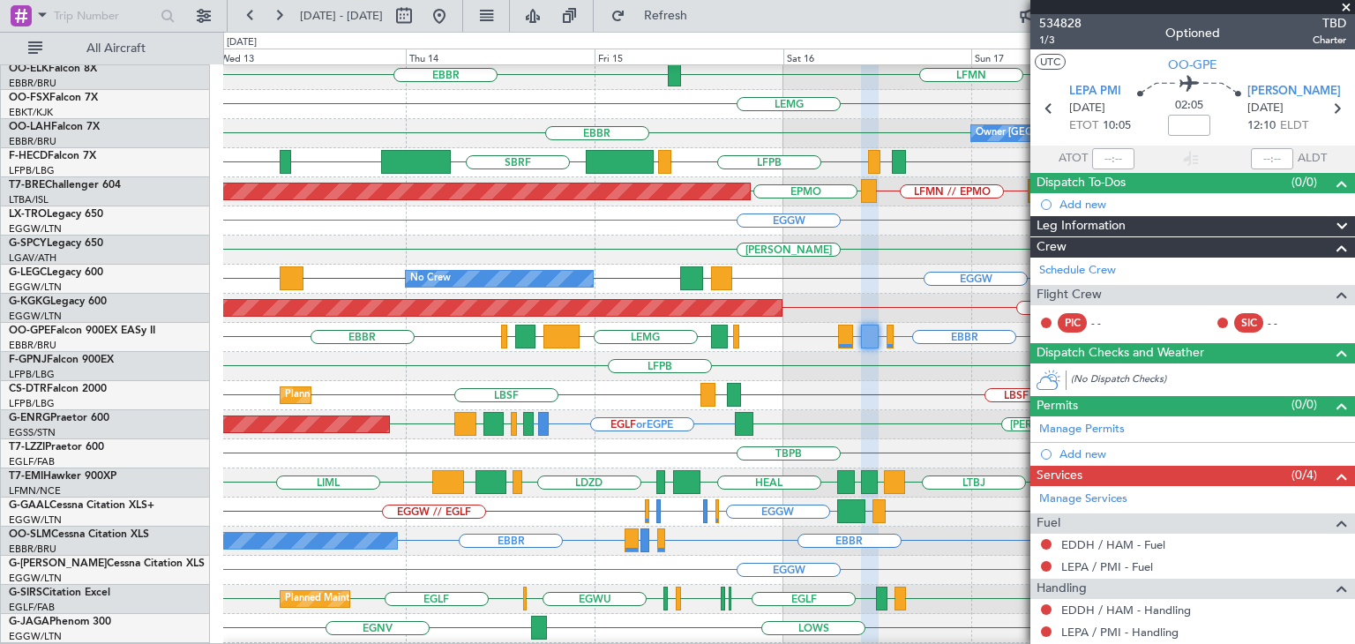
click at [1346, 6] on span at bounding box center [1346, 8] width 18 height 16
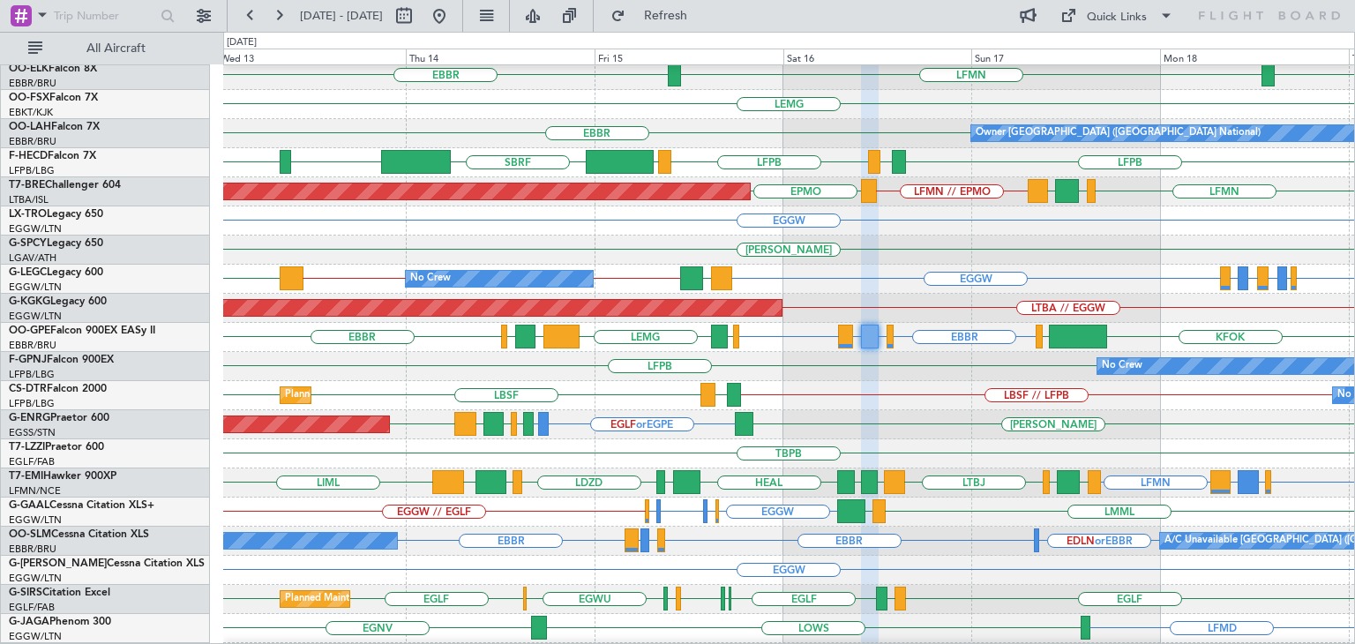
type input "0"
click at [943, 386] on div "LBSF // LFPB [GEOGRAPHIC_DATA] LBSF LBSF No Crew Planned Maint Sofia" at bounding box center [788, 395] width 1131 height 29
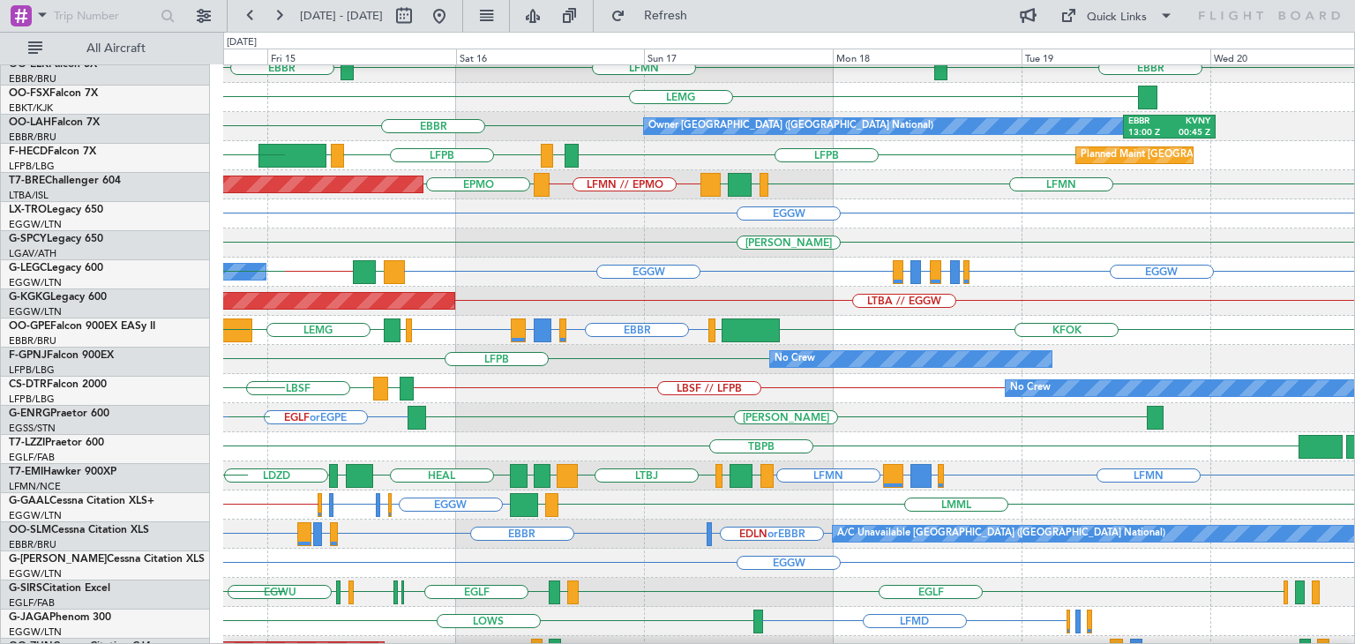
click at [647, 400] on div "LBSF // LFPB [GEOGRAPHIC_DATA] LBSF No Crew Planned Maint Sofia LBSF" at bounding box center [788, 388] width 1131 height 29
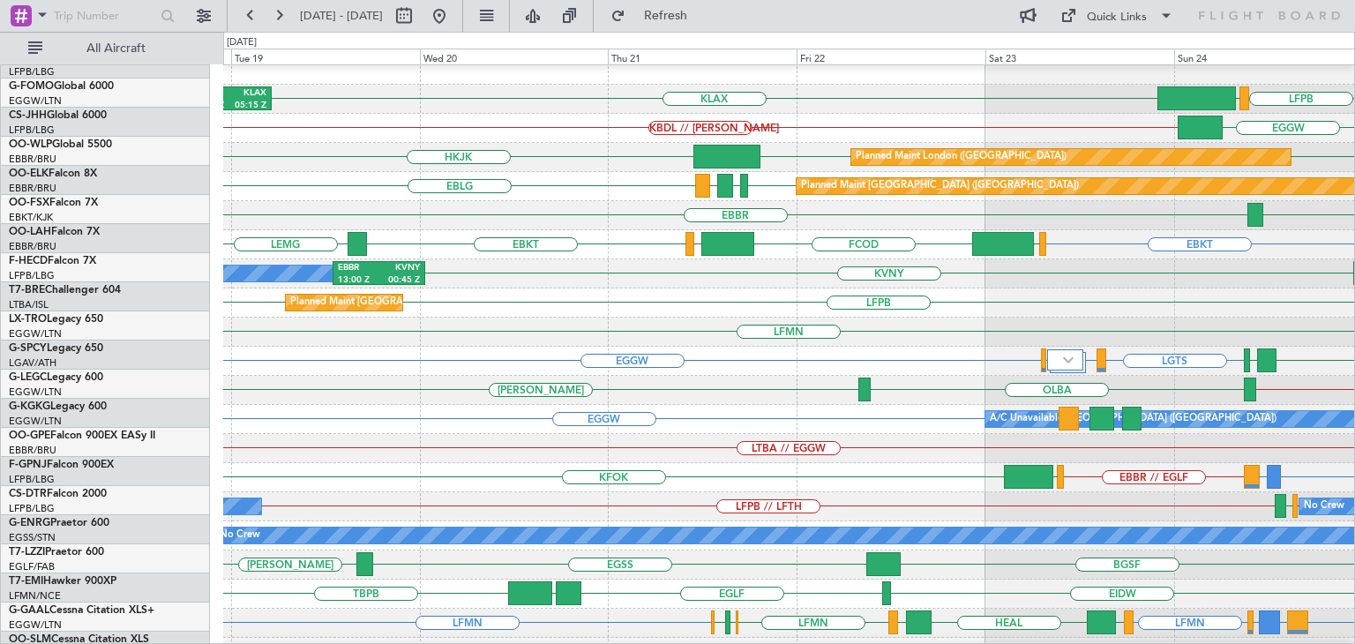
scroll to position [9, 0]
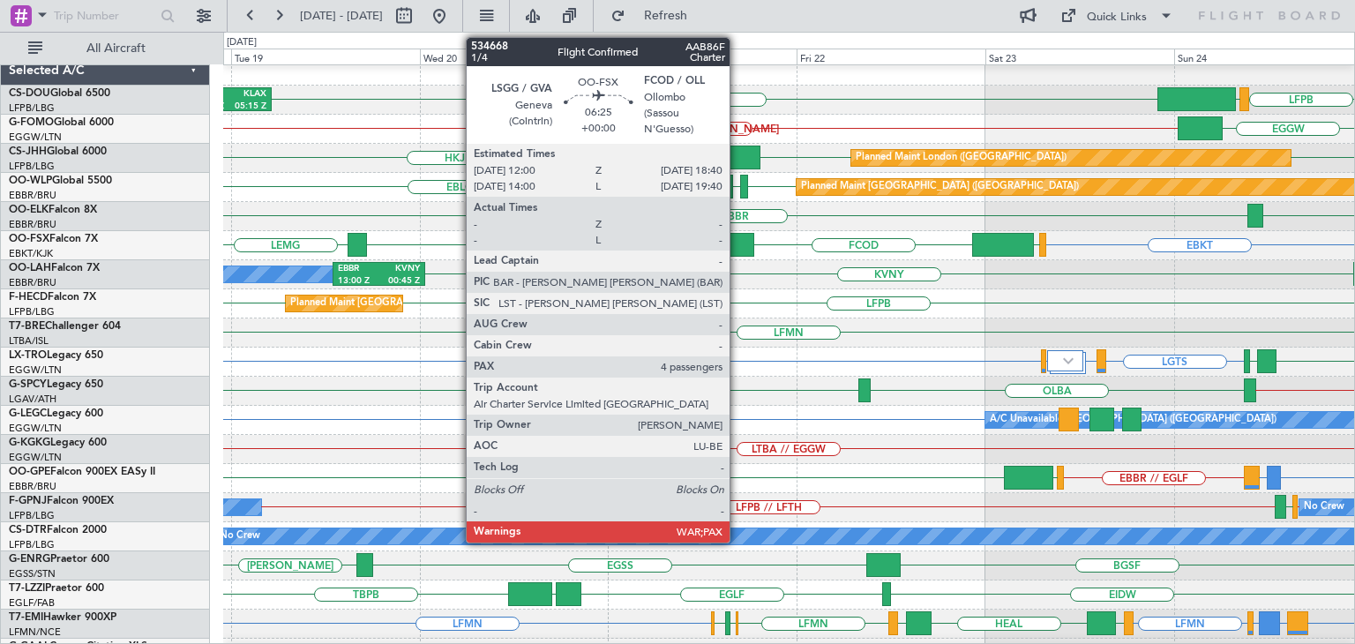
click at [738, 245] on div at bounding box center [727, 245] width 53 height 24
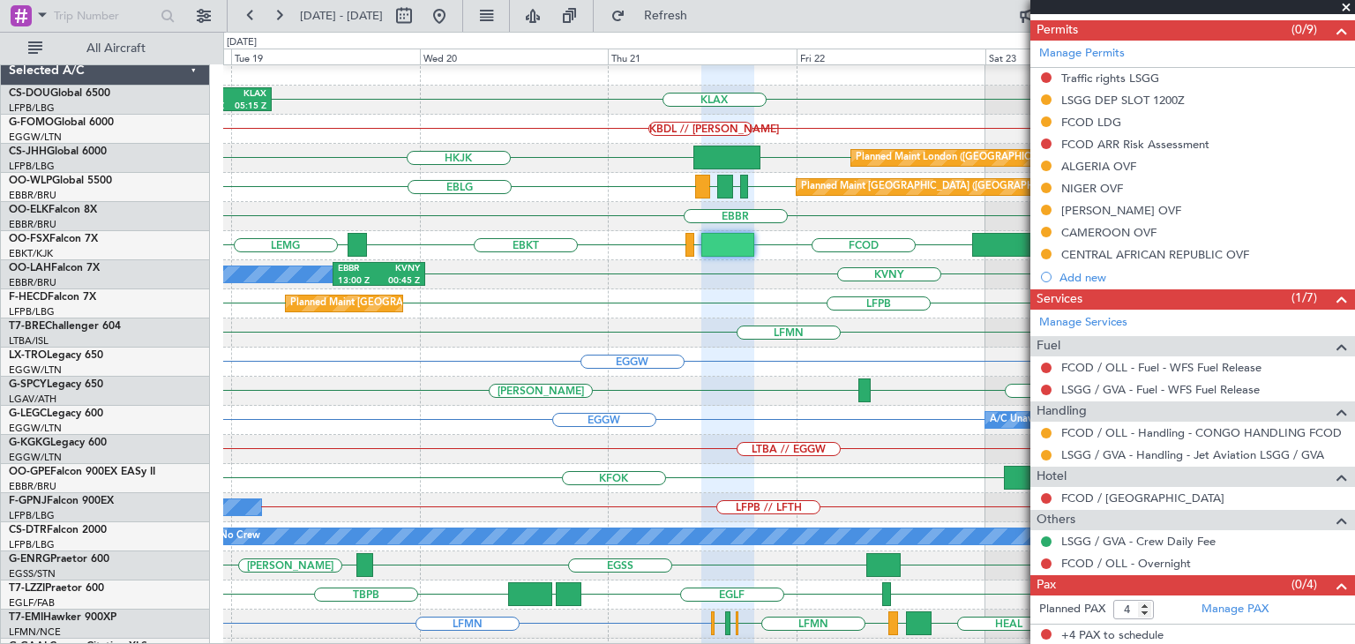
scroll to position [0, 0]
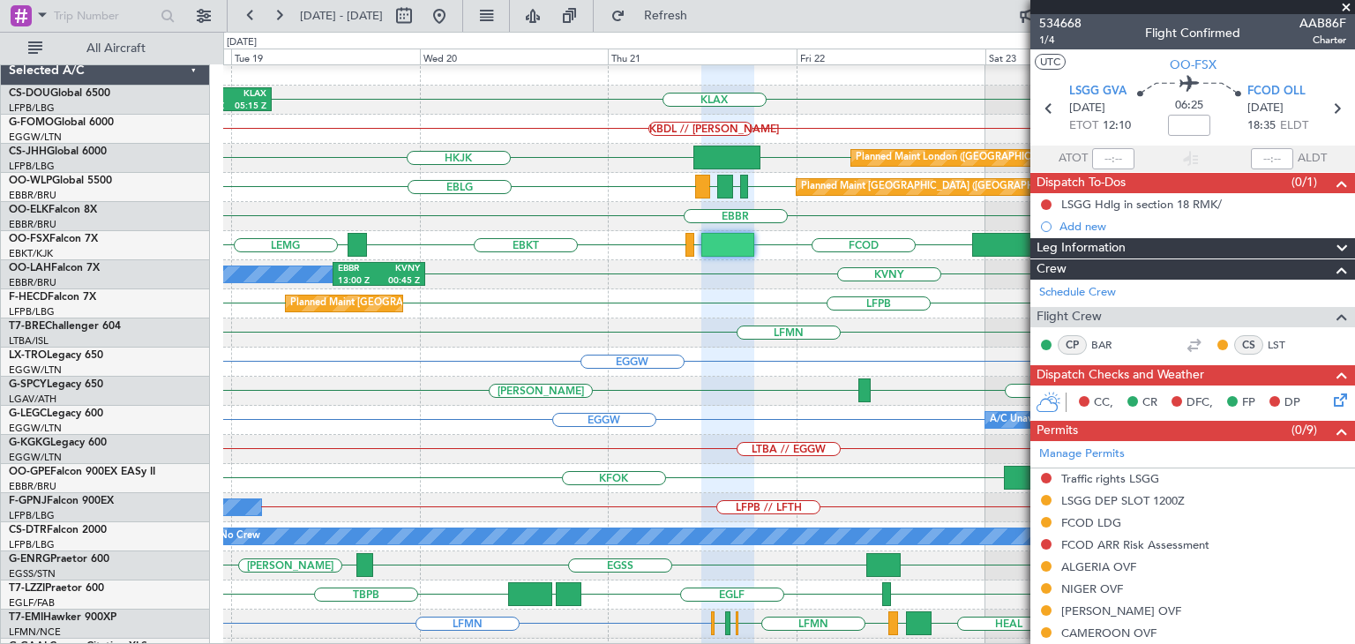
click at [1344, 10] on span at bounding box center [1346, 8] width 18 height 16
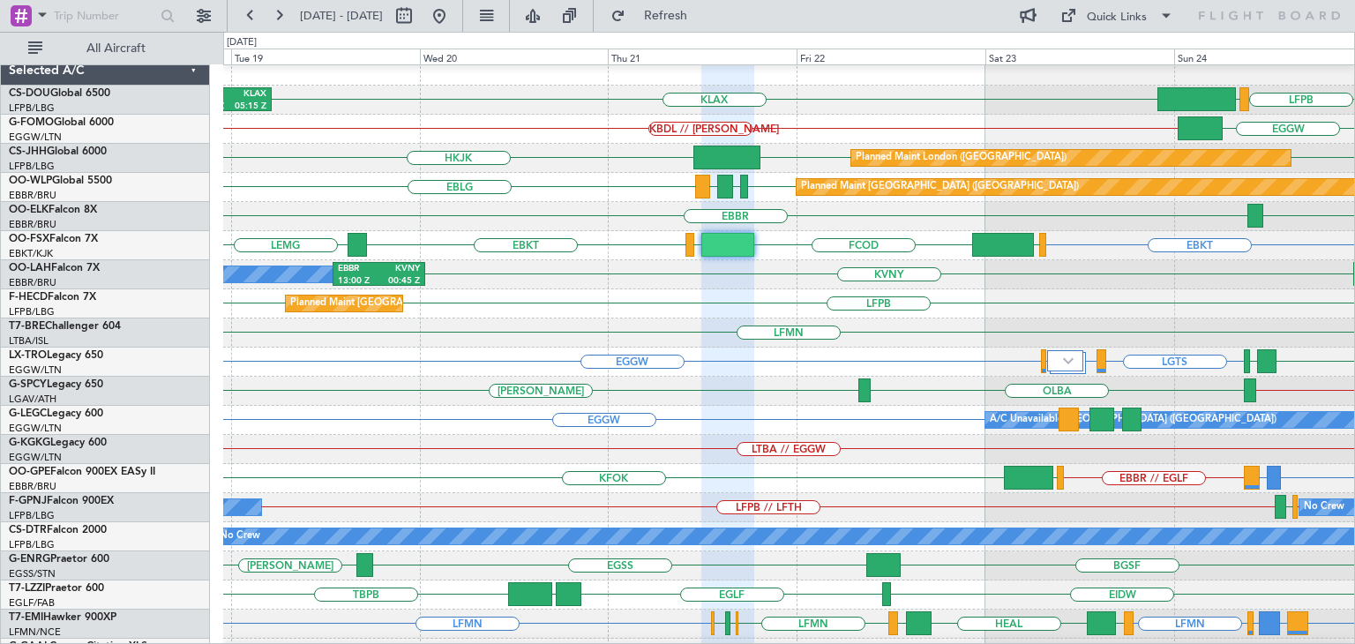
type input "0"
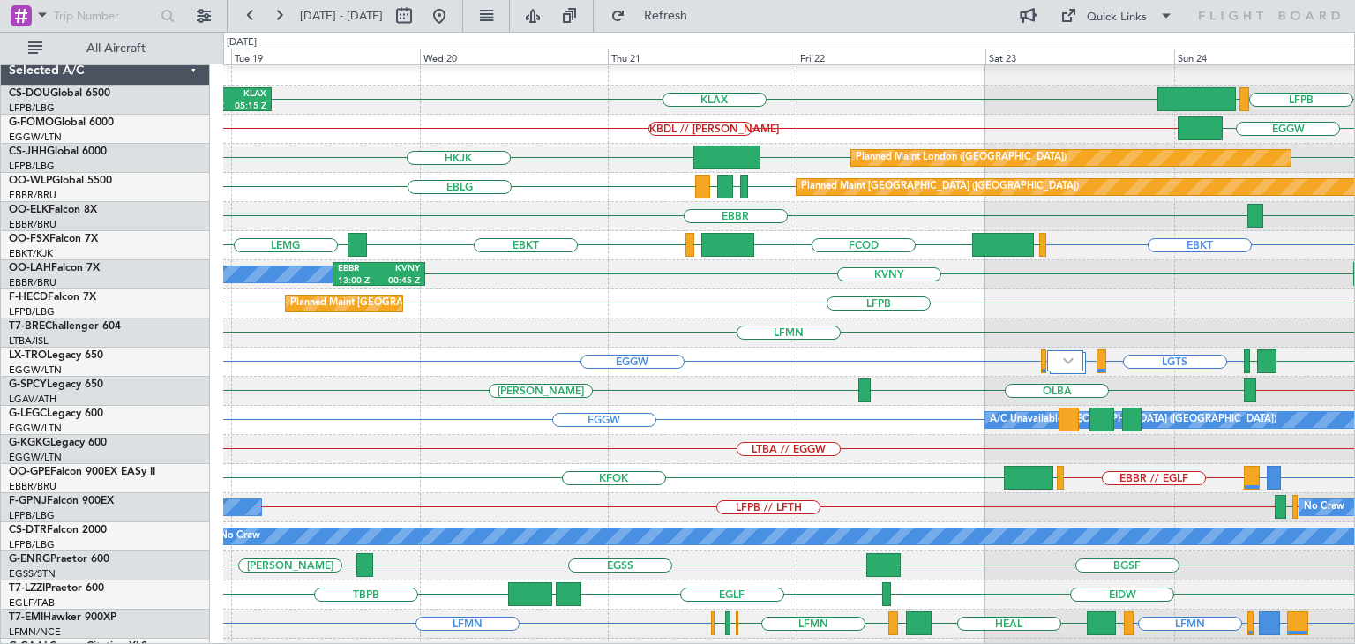
scroll to position [381, 0]
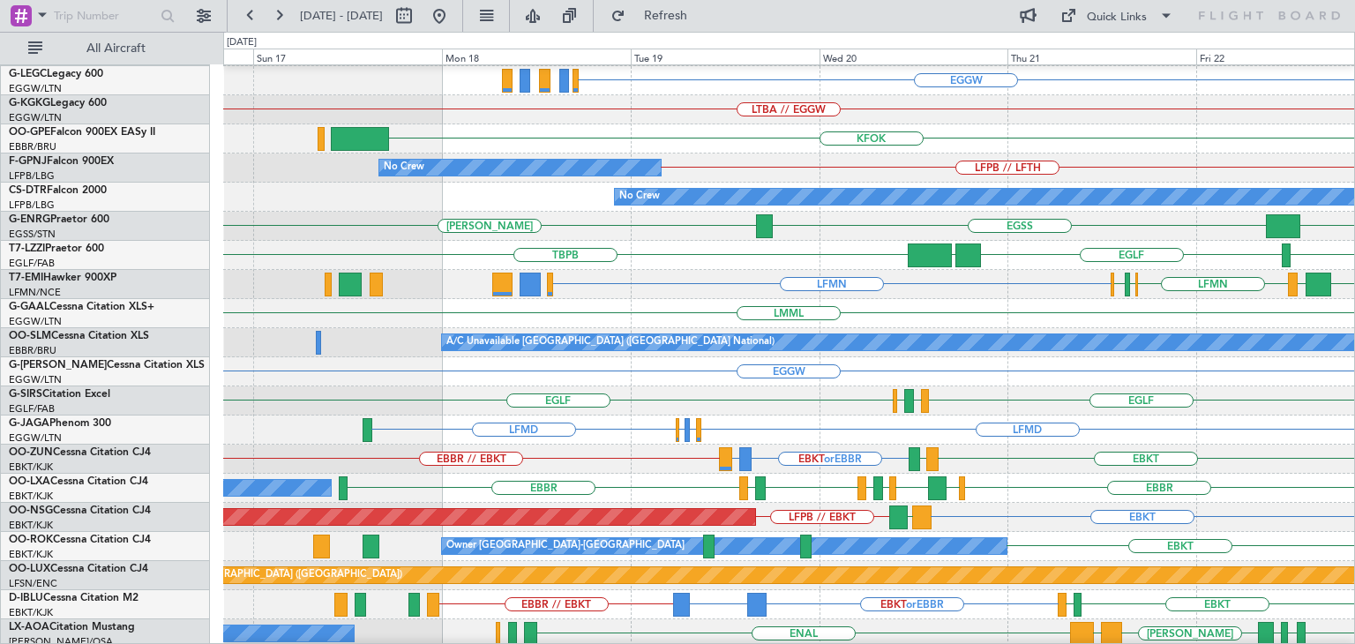
click at [1210, 413] on div "EGLF [GEOGRAPHIC_DATA] [GEOGRAPHIC_DATA] [GEOGRAPHIC_DATA]" at bounding box center [788, 400] width 1131 height 29
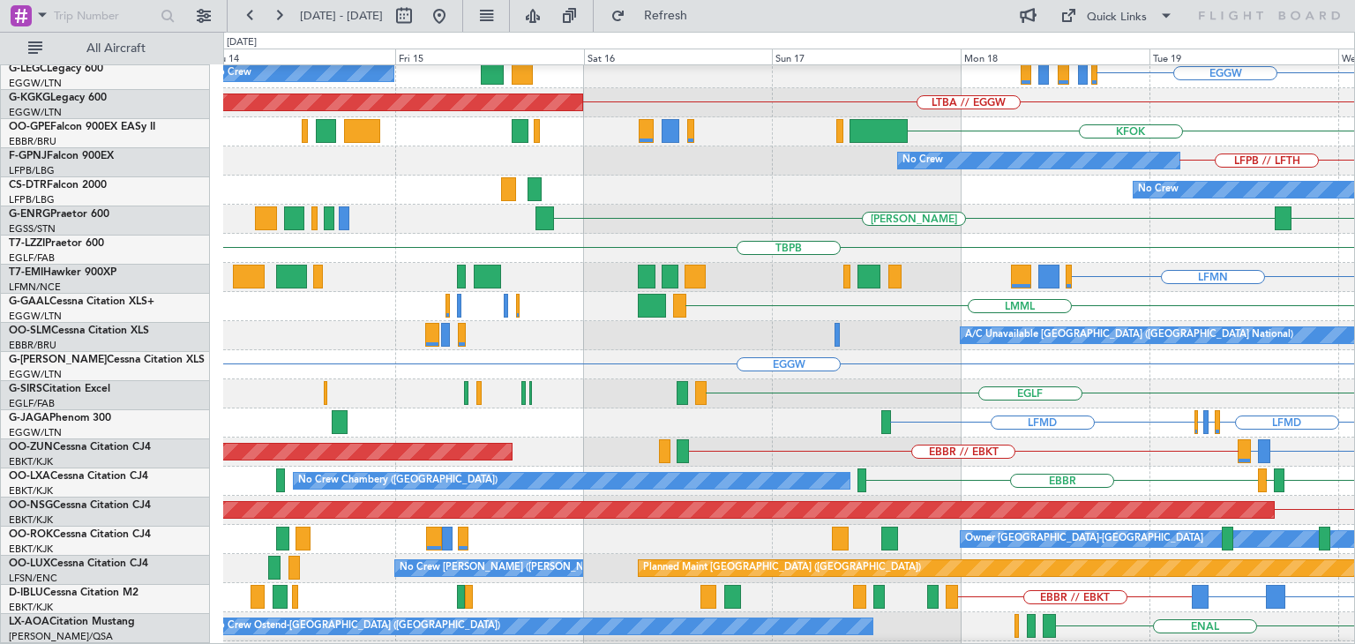
click at [1172, 348] on div "A/C Unavailable [GEOGRAPHIC_DATA] ([GEOGRAPHIC_DATA] National) No Crew [GEOGRAP…" at bounding box center [788, 335] width 1131 height 29
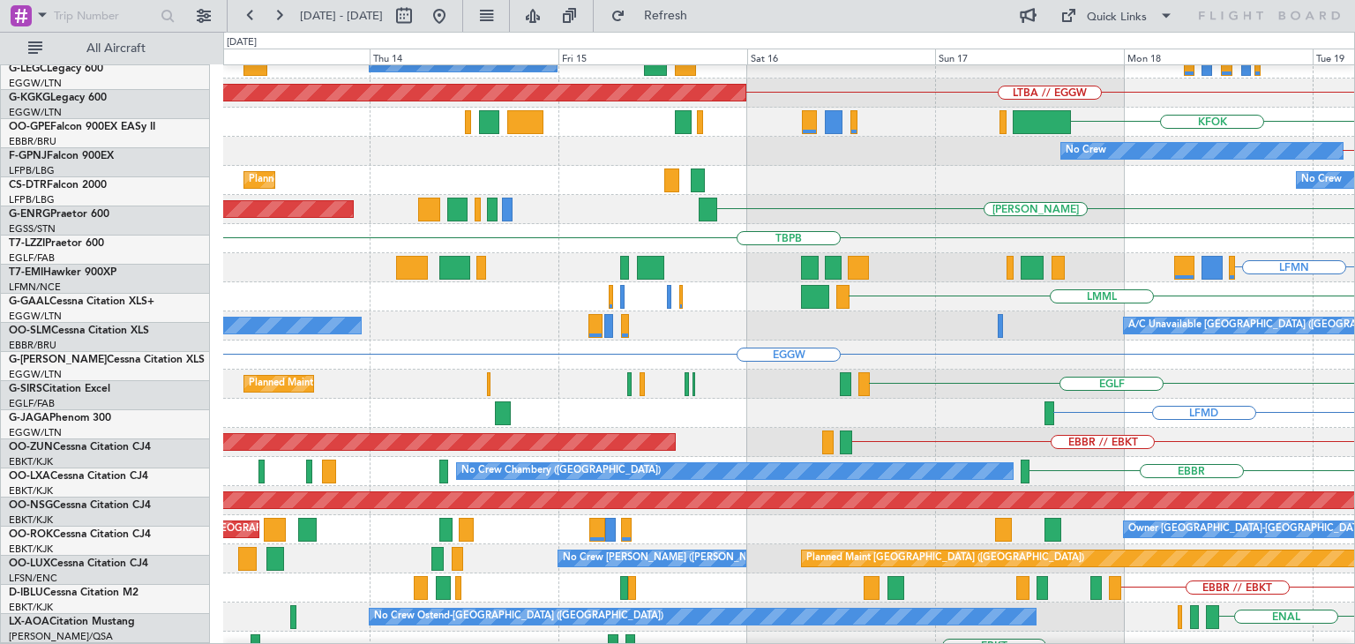
click at [1202, 370] on div "EGGW" at bounding box center [788, 355] width 1131 height 29
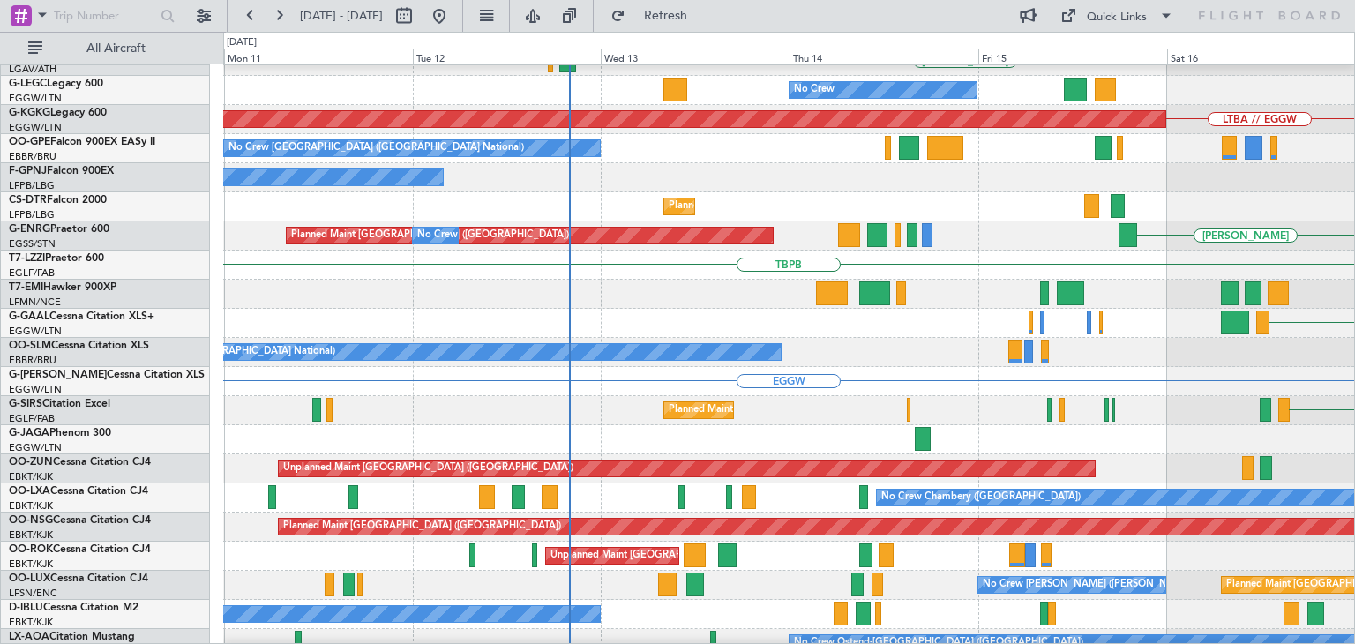
click at [373, 367] on div "EGGW Owner" at bounding box center [788, 381] width 1131 height 29
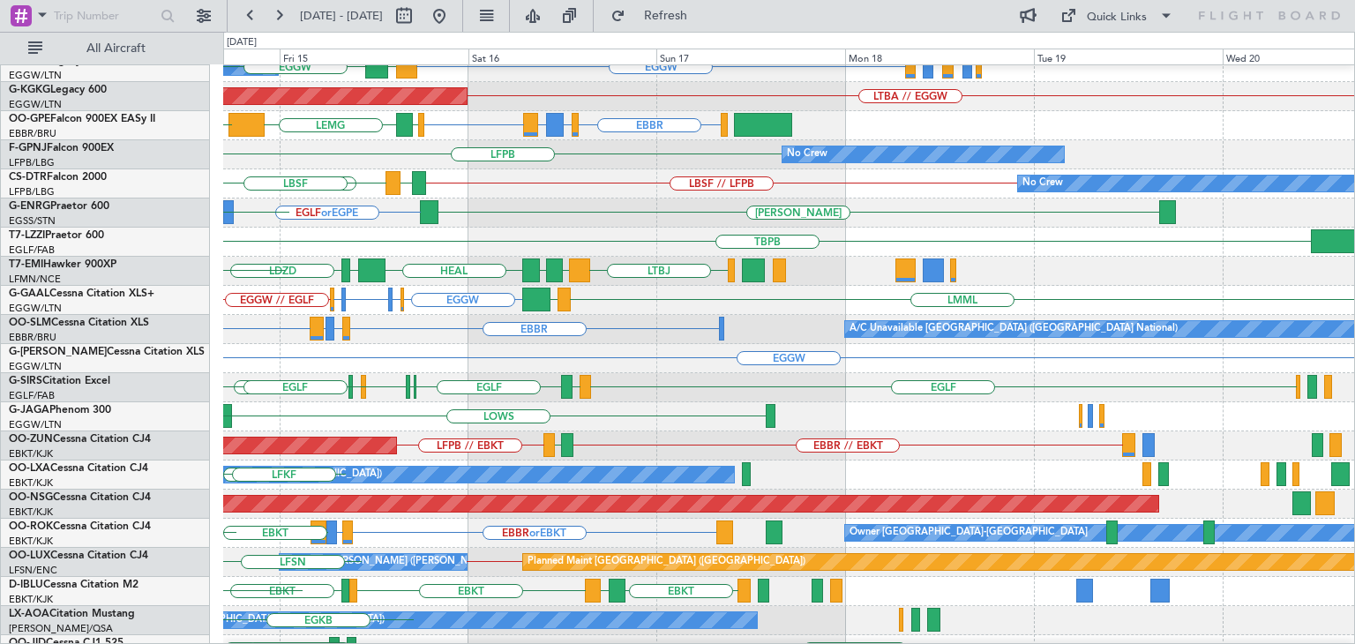
click at [228, 373] on div "EGLF LFSL [GEOGRAPHIC_DATA] EGBP [GEOGRAPHIC_DATA] [GEOGRAPHIC_DATA] [GEOGRAPHI…" at bounding box center [788, 387] width 1131 height 29
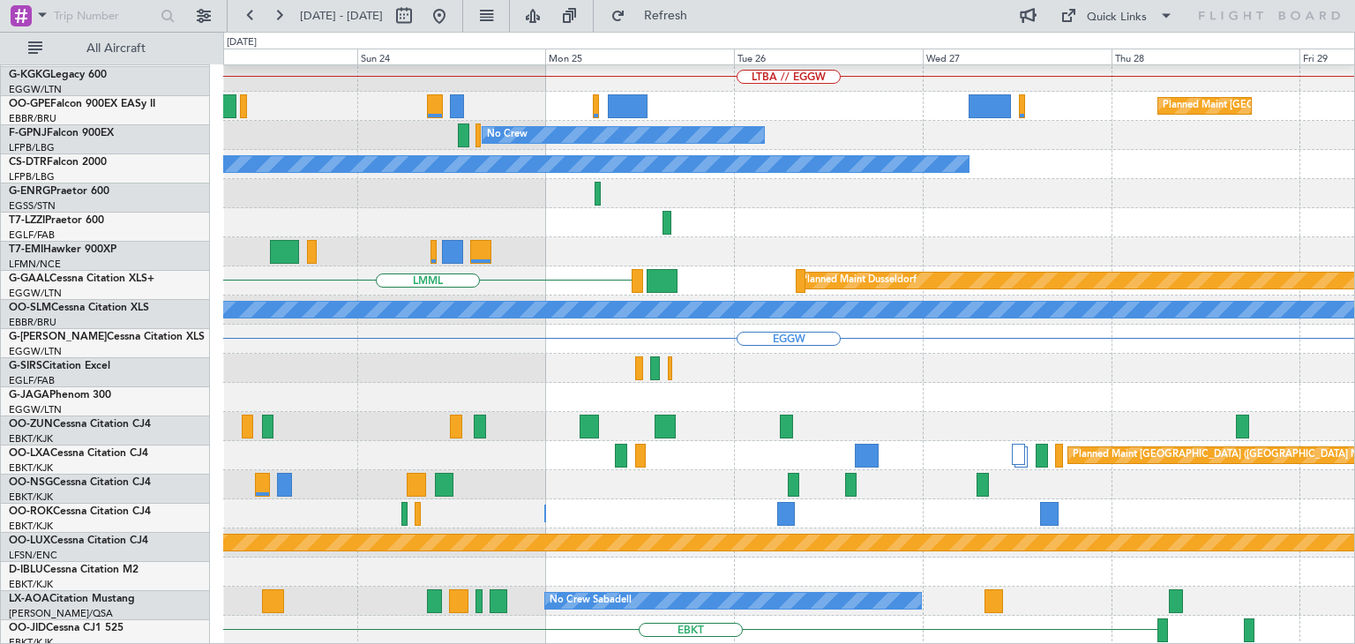
click at [85, 361] on div "A/C Unavailable [GEOGRAPHIC_DATA] ([GEOGRAPHIC_DATA]) LTBA // EGGW Planned Main…" at bounding box center [677, 338] width 1355 height 612
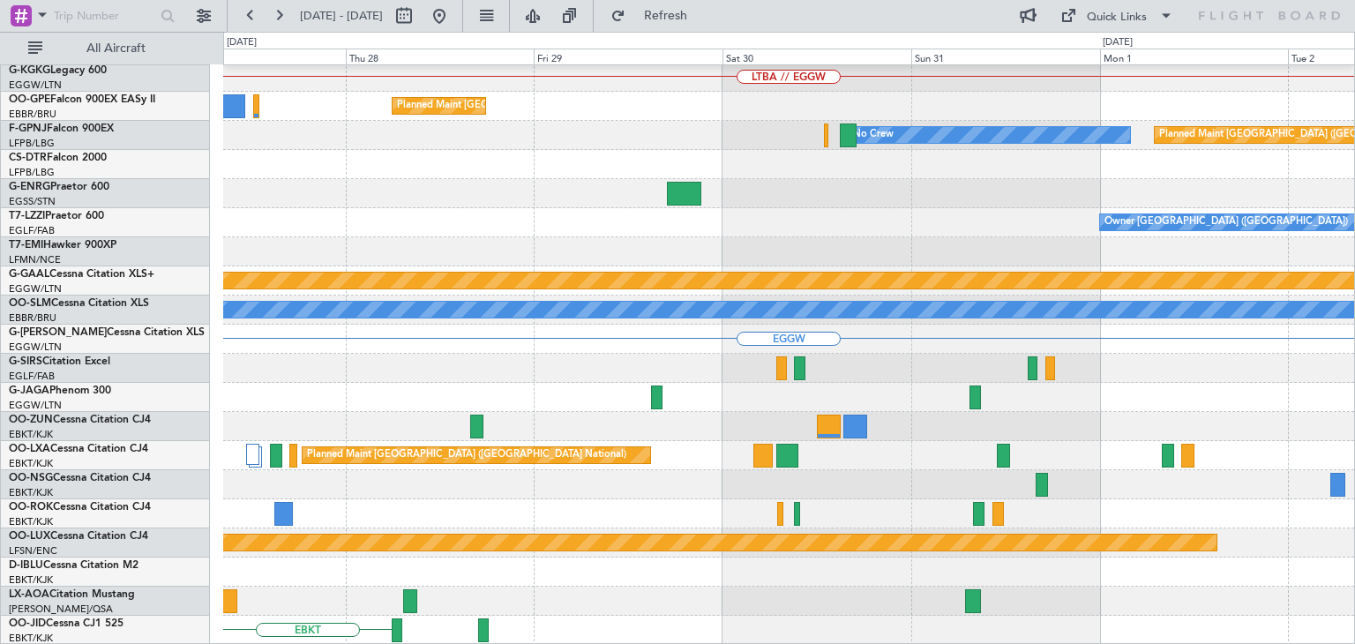
click at [64, 329] on div "A/C Unavailable [GEOGRAPHIC_DATA] ([GEOGRAPHIC_DATA]) LTBA // EGGW Planned Main…" at bounding box center [677, 338] width 1355 height 612
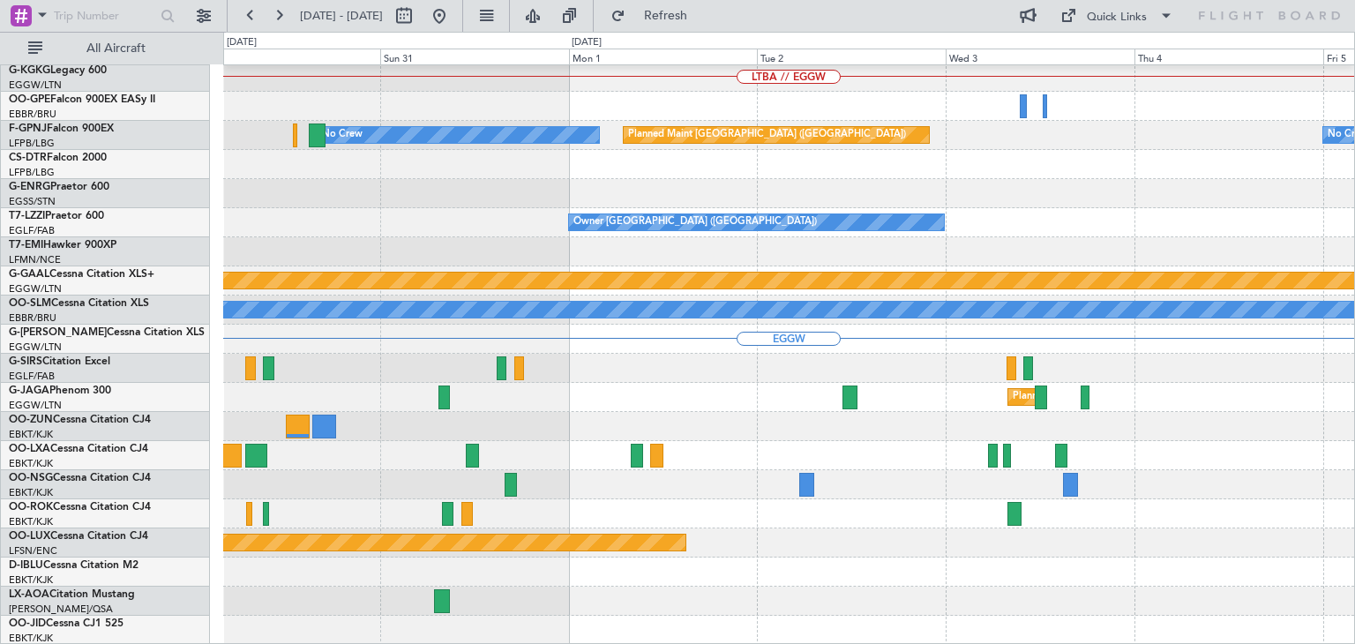
click at [4, 310] on div "A/C Unavailable [GEOGRAPHIC_DATA] ([GEOGRAPHIC_DATA]) LTBA // EGGW Planned Main…" at bounding box center [677, 338] width 1355 height 612
